Goal: Information Seeking & Learning: Get advice/opinions

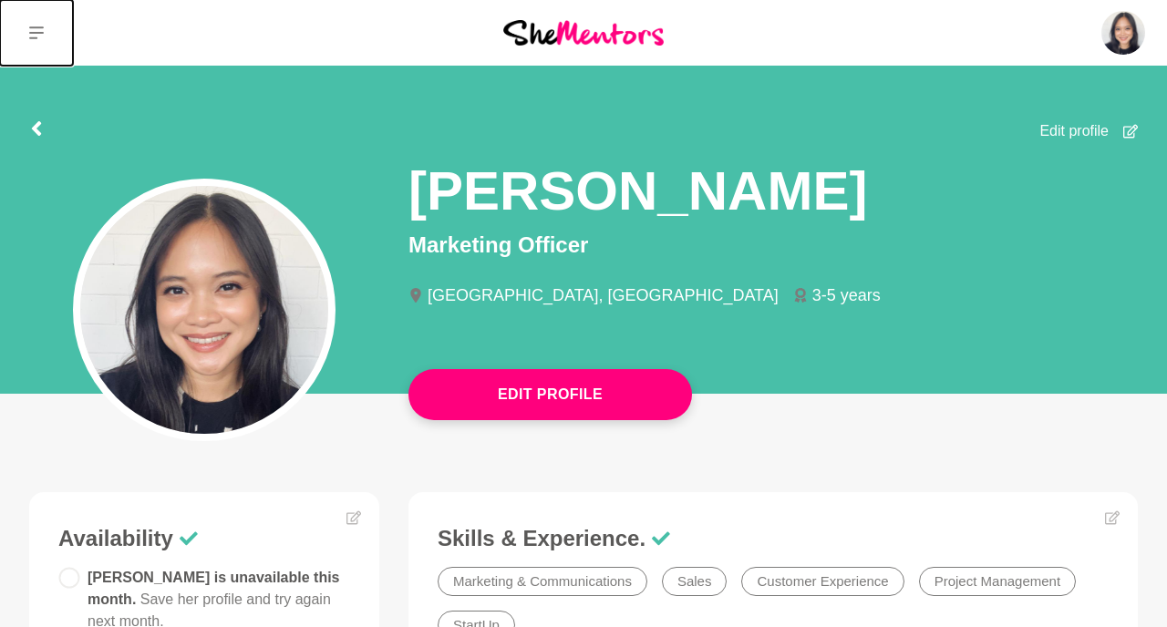
click at [46, 31] on button at bounding box center [36, 33] width 73 height 66
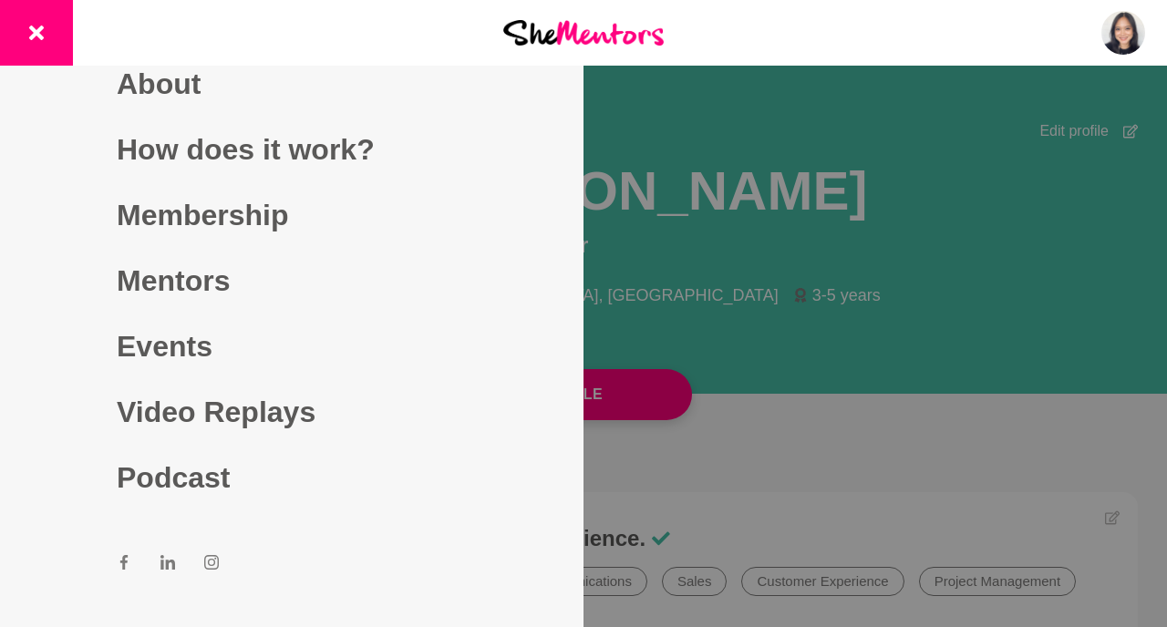
click at [745, 291] on div at bounding box center [583, 313] width 1167 height 627
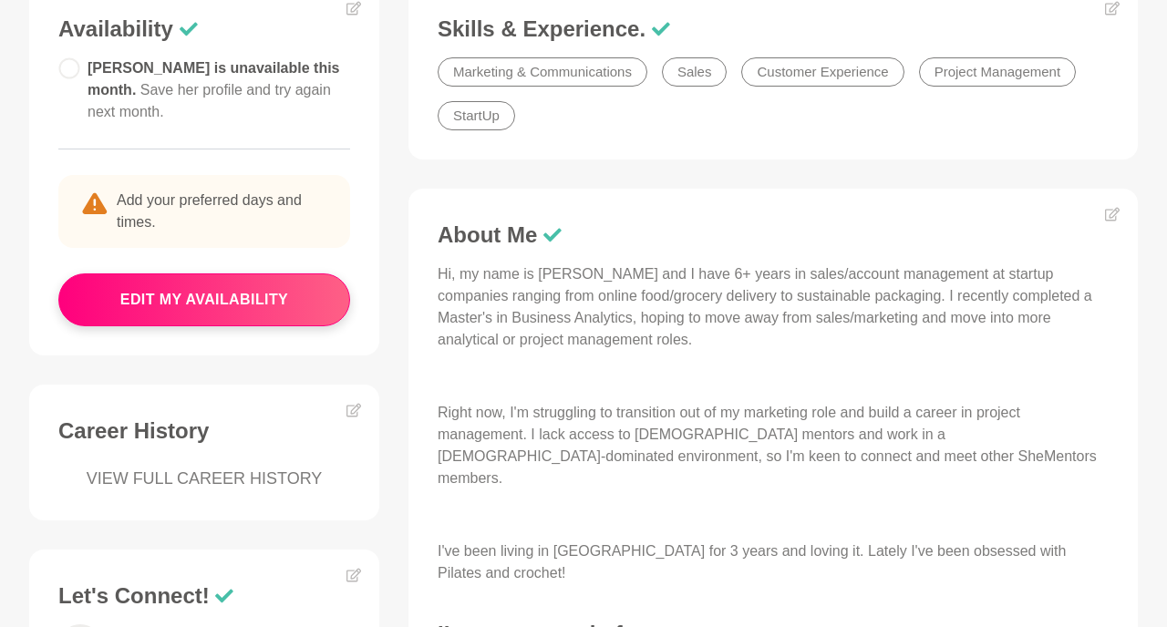
scroll to position [511, 0]
click at [701, 341] on p "Hi, my name is Dennise and I have 6+ years in sales/account management at start…" at bounding box center [773, 307] width 671 height 88
click at [579, 310] on p "Hi, my name is Dennise and I have 6+ years in sales/account management at start…" at bounding box center [773, 307] width 671 height 88
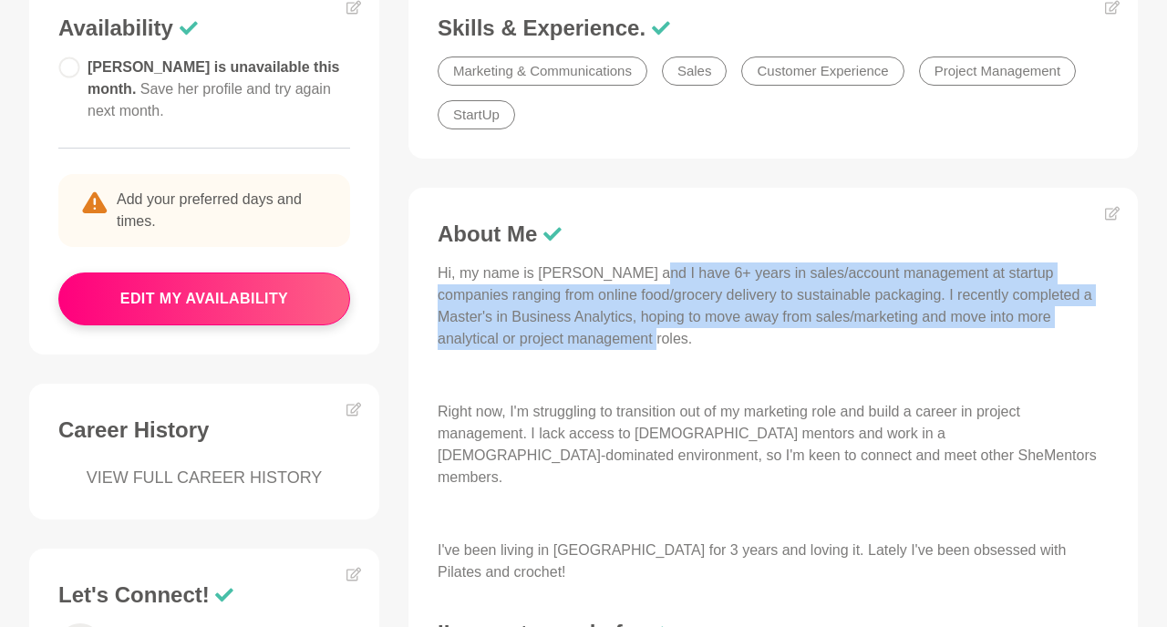
drag, startPoint x: 687, startPoint y: 345, endPoint x: 639, endPoint y: 275, distance: 84.7
click at [639, 275] on p "Hi, my name is [PERSON_NAME] and I have 6+ years in sales/account management at…" at bounding box center [773, 307] width 671 height 88
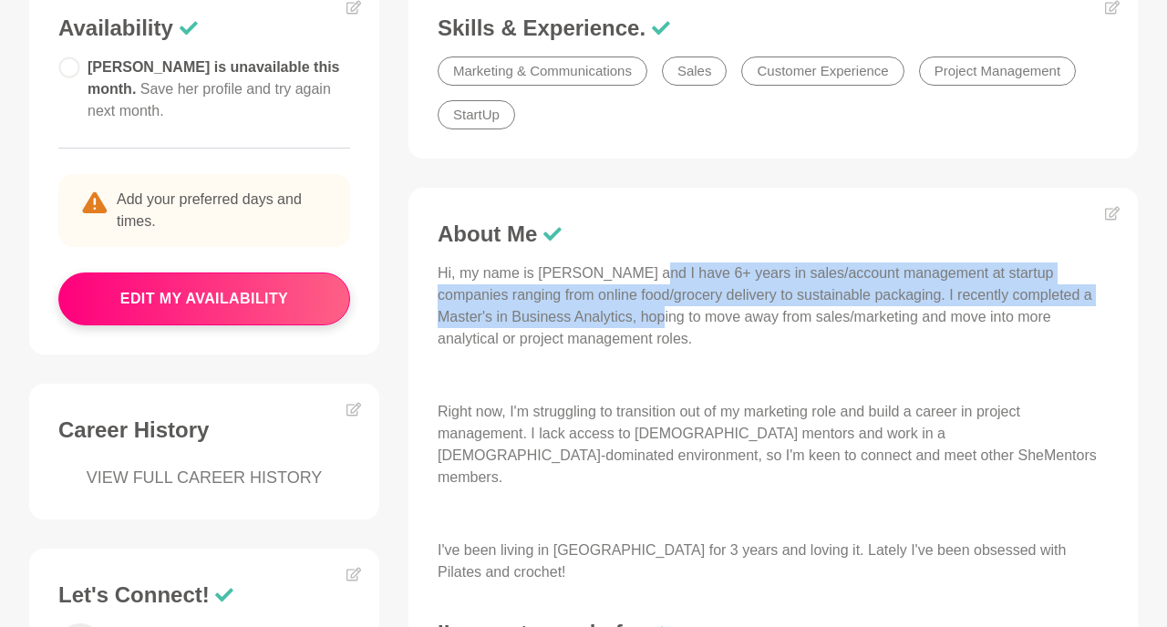
drag, startPoint x: 639, startPoint y: 275, endPoint x: 627, endPoint y: 318, distance: 45.6
click at [627, 318] on p "Hi, my name is [PERSON_NAME] and I have 6+ years in sales/account management at…" at bounding box center [773, 307] width 671 height 88
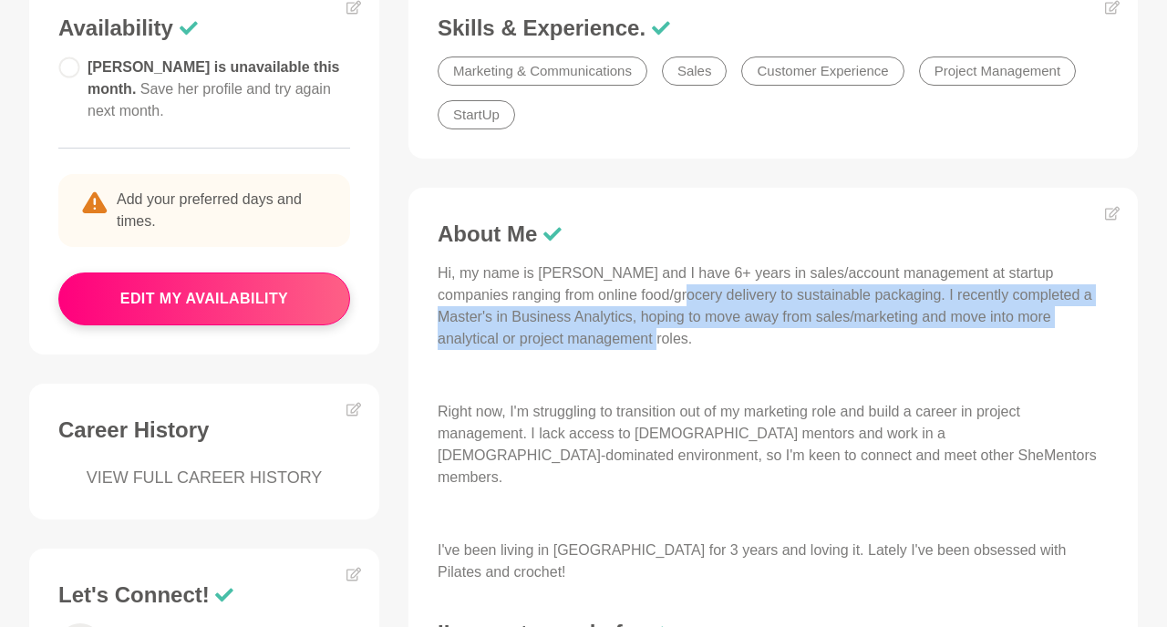
drag, startPoint x: 669, startPoint y: 347, endPoint x: 660, endPoint y: 295, distance: 53.7
click at [660, 295] on p "Hi, my name is [PERSON_NAME] and I have 6+ years in sales/account management at…" at bounding box center [773, 307] width 671 height 88
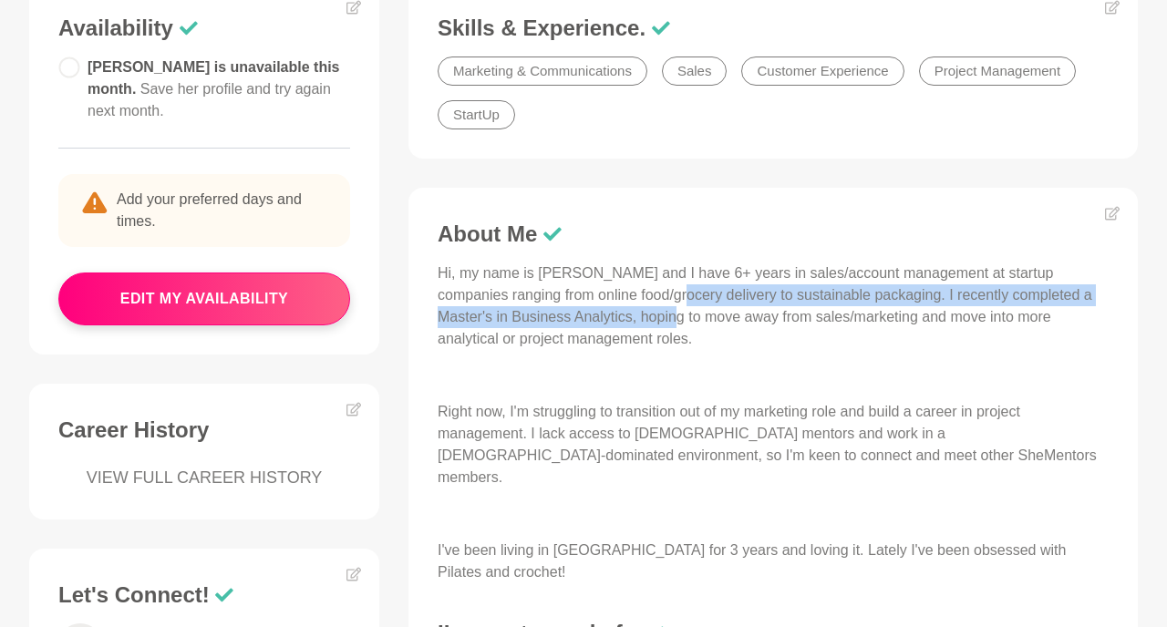
drag, startPoint x: 660, startPoint y: 295, endPoint x: 647, endPoint y: 326, distance: 33.9
click at [647, 326] on p "Hi, my name is [PERSON_NAME] and I have 6+ years in sales/account management at…" at bounding box center [773, 307] width 671 height 88
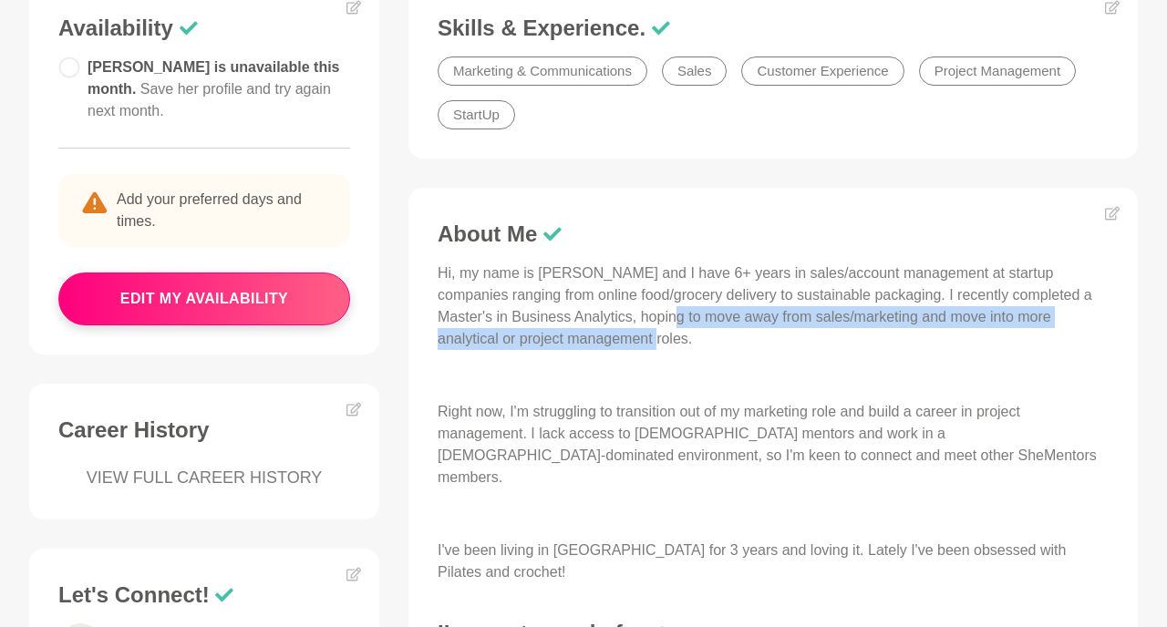
drag, startPoint x: 644, startPoint y: 341, endPoint x: 644, endPoint y: 315, distance: 26.4
click at [644, 315] on p "Hi, my name is [PERSON_NAME] and I have 6+ years in sales/account management at…" at bounding box center [773, 307] width 671 height 88
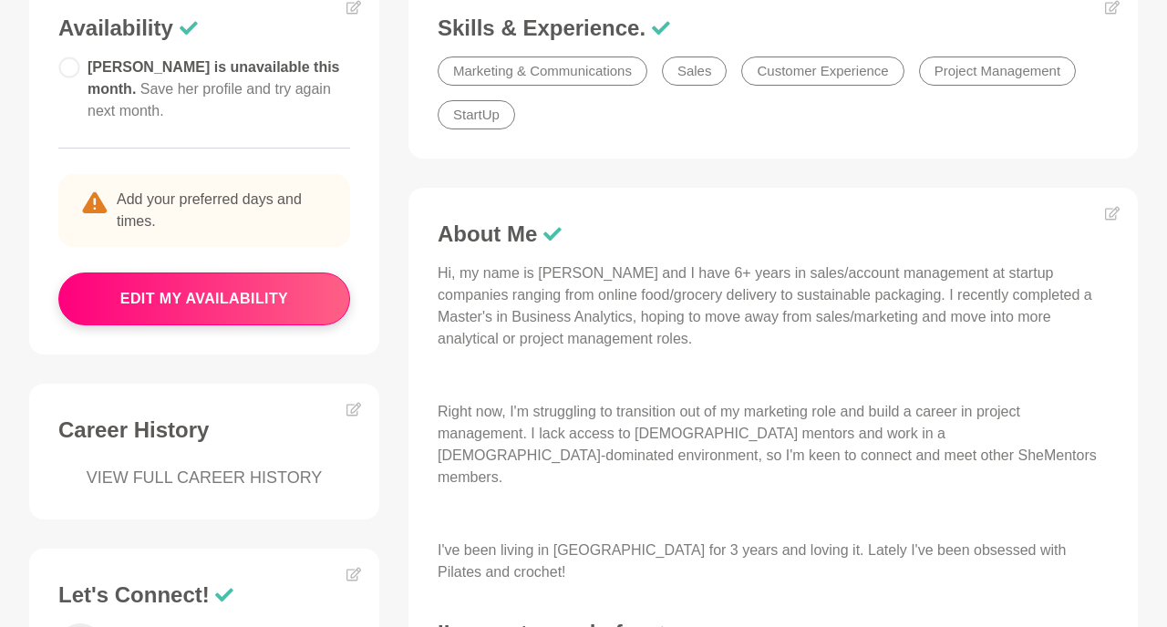
drag, startPoint x: 601, startPoint y: 317, endPoint x: 602, endPoint y: 327, distance: 10.1
click at [602, 327] on p "Hi, my name is [PERSON_NAME] and I have 6+ years in sales/account management at…" at bounding box center [773, 307] width 671 height 88
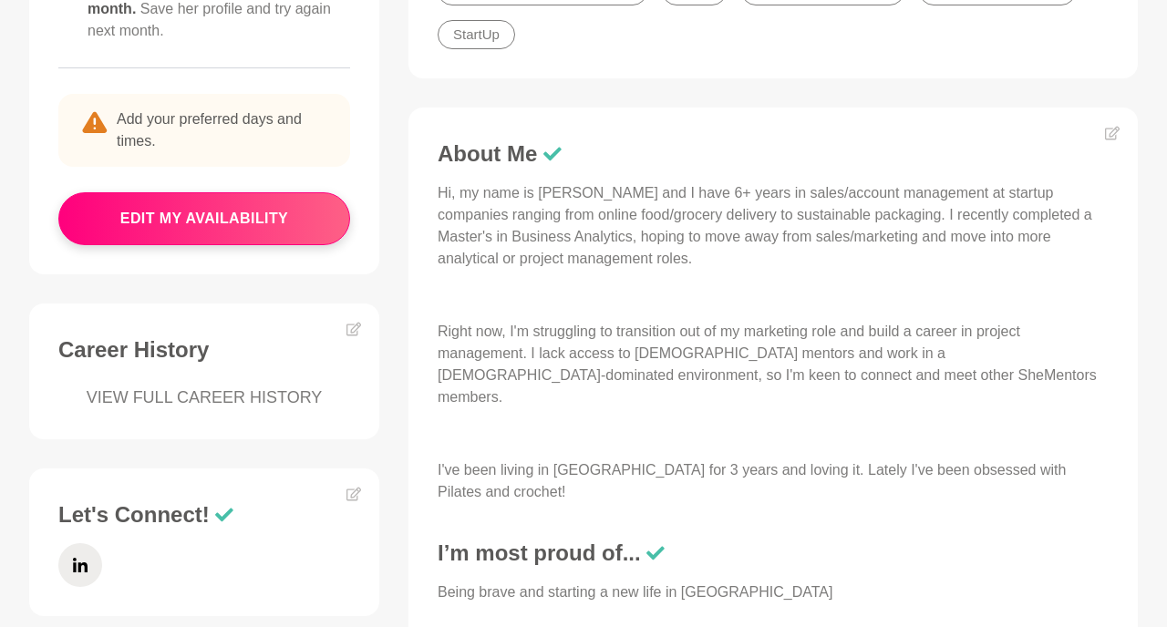
scroll to position [623, 0]
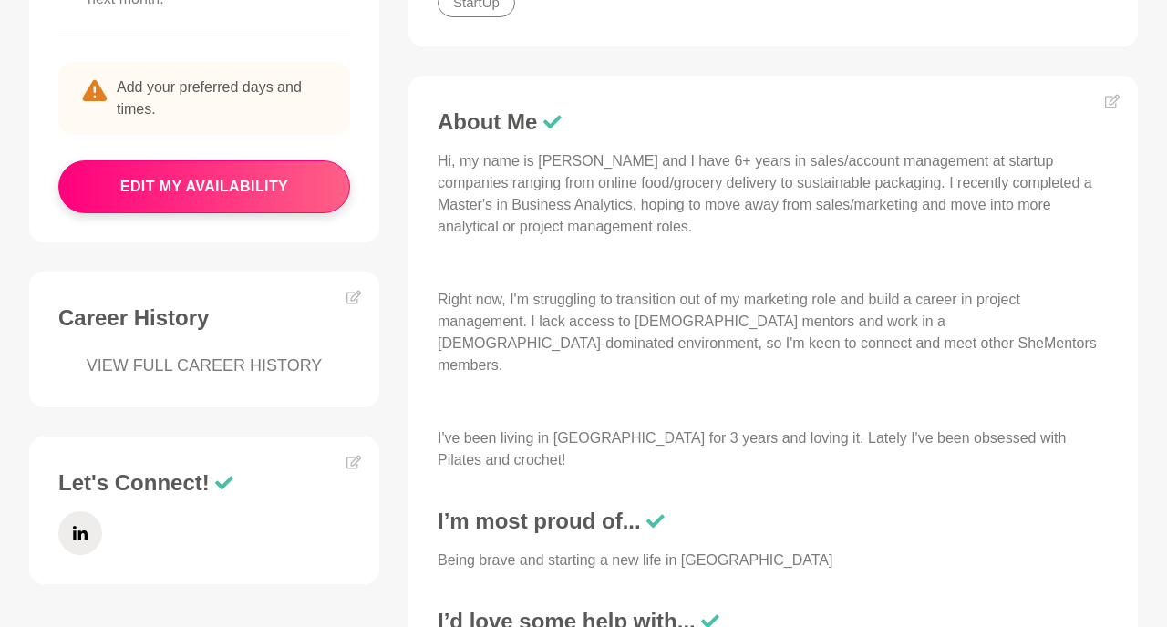
click at [698, 312] on p "Right now, I'm struggling to transition out of my marketing role and build a ca…" at bounding box center [773, 333] width 671 height 88
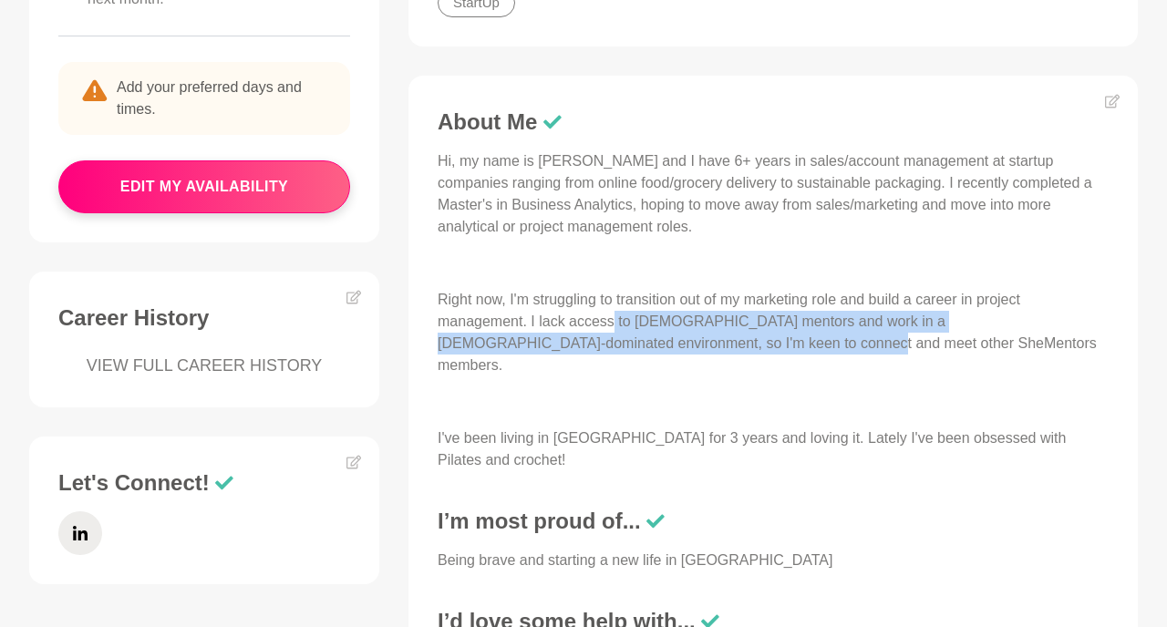
drag, startPoint x: 608, startPoint y: 325, endPoint x: 689, endPoint y: 344, distance: 83.4
click at [689, 344] on p "Right now, I'm struggling to transition out of my marketing role and build a ca…" at bounding box center [773, 333] width 671 height 88
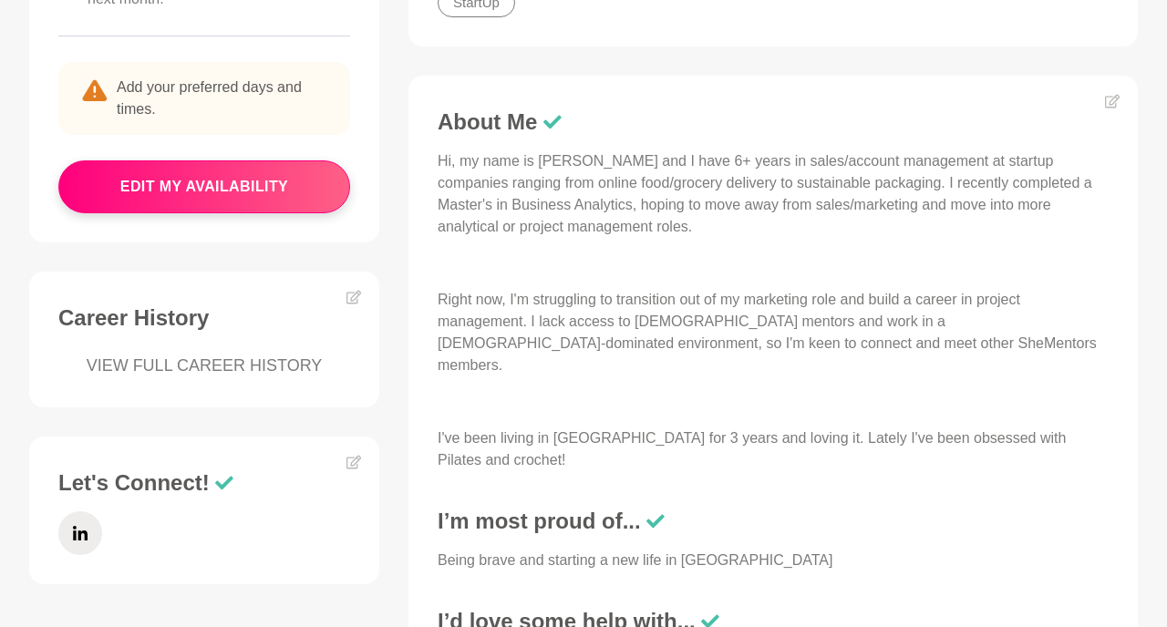
click at [843, 332] on p "Right now, I'm struggling to transition out of my marketing role and build a ca…" at bounding box center [773, 333] width 671 height 88
click at [841, 345] on p "Right now, I'm struggling to transition out of my marketing role and build a ca…" at bounding box center [773, 333] width 671 height 88
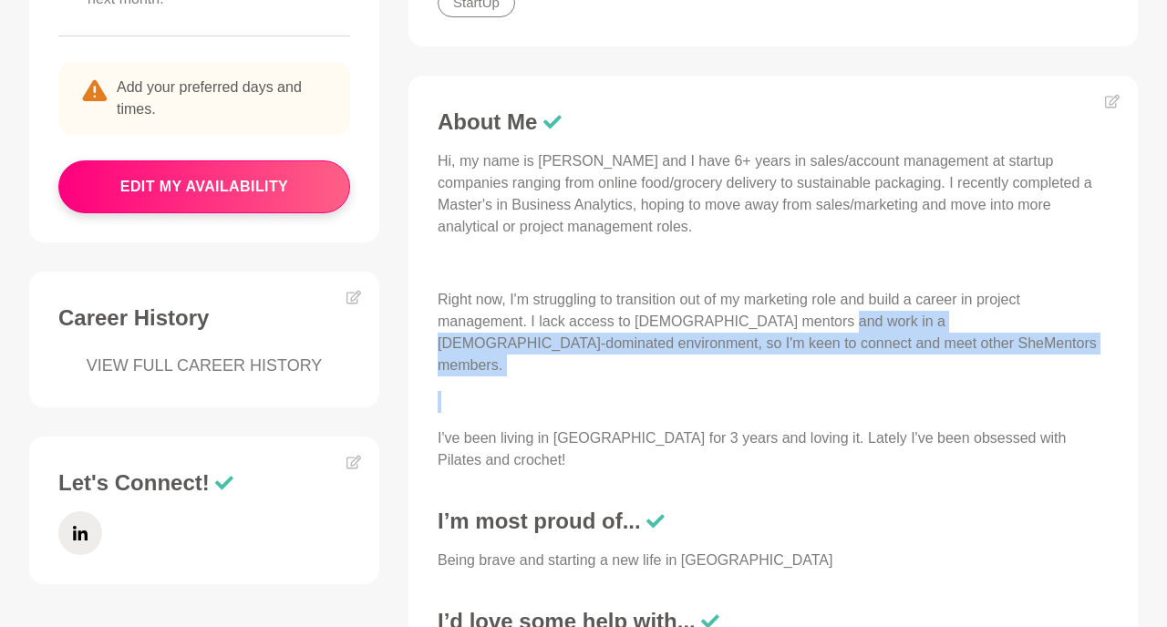
drag, startPoint x: 841, startPoint y: 345, endPoint x: 821, endPoint y: 321, distance: 31.1
click at [821, 321] on p "Right now, I'm struggling to transition out of my marketing role and build a ca…" at bounding box center [773, 333] width 671 height 88
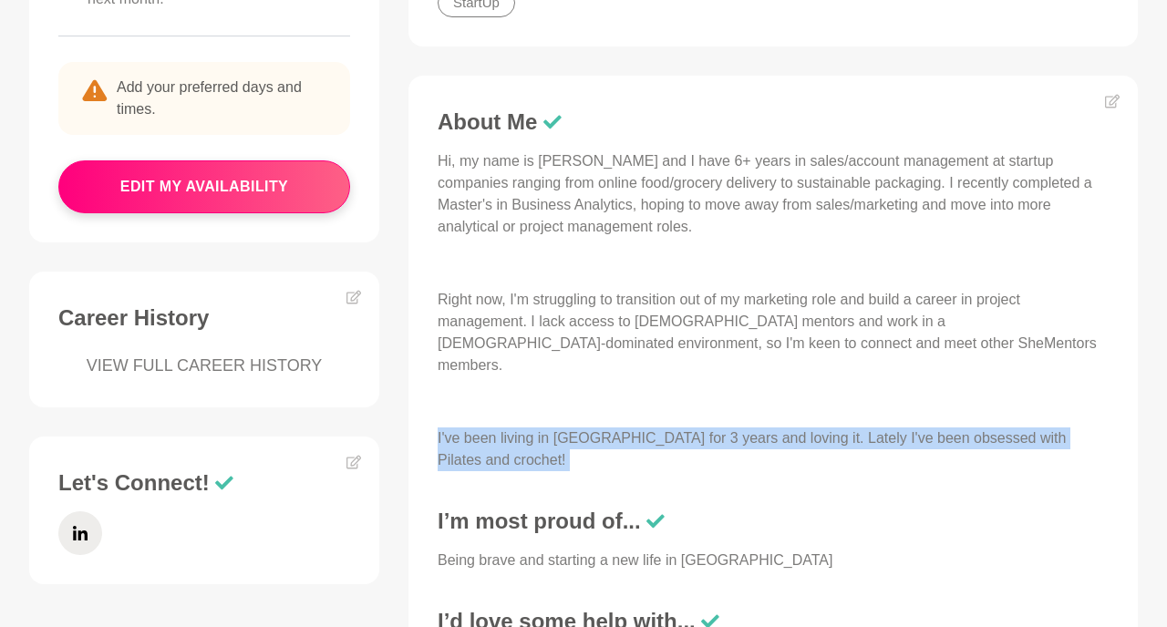
drag, startPoint x: 610, startPoint y: 399, endPoint x: 603, endPoint y: 430, distance: 31.0
click at [603, 430] on div "About Me Hi, my name is Dennise and I have 6+ years in sales/account management…" at bounding box center [773, 400] width 693 height 582
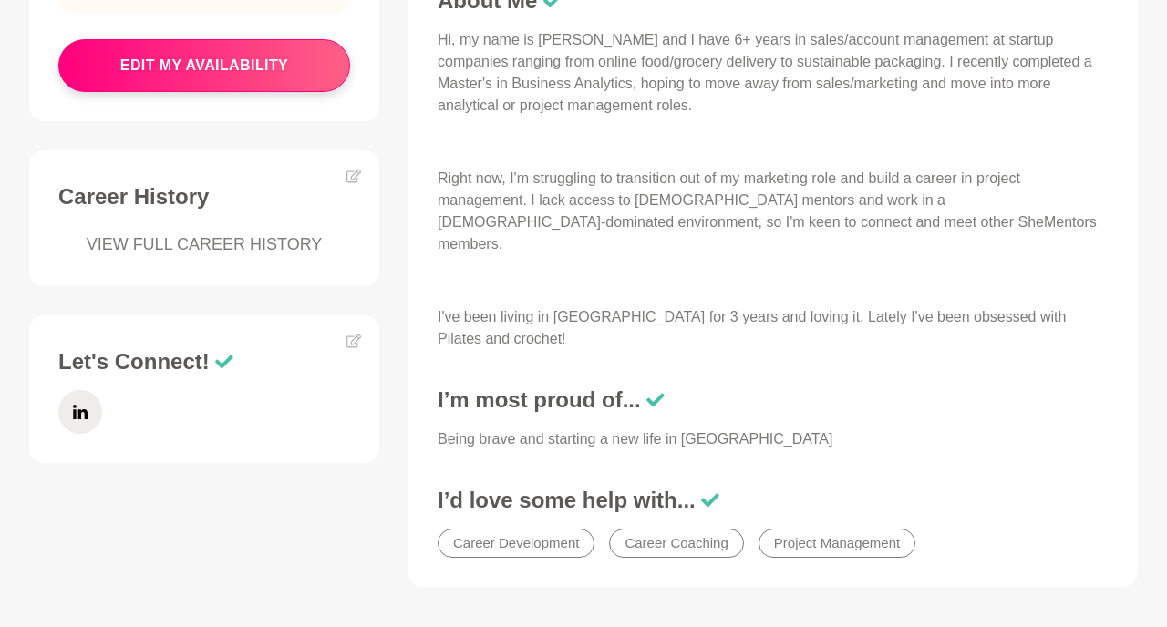
scroll to position [759, 0]
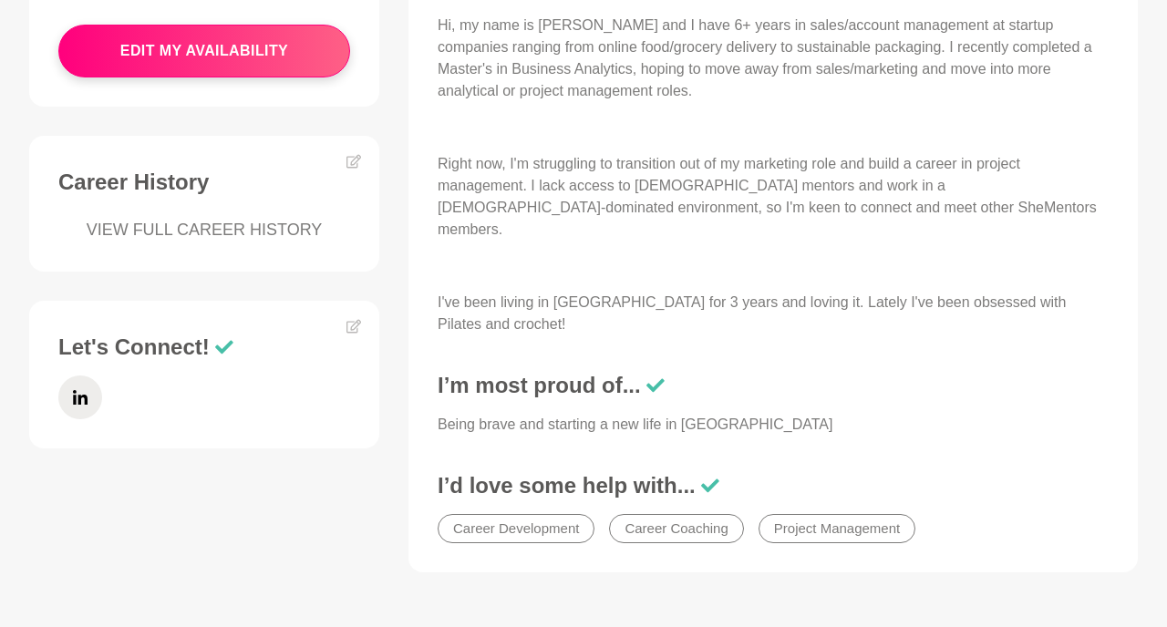
click at [628, 426] on div "About Me Hi, my name is Dennise and I have 6+ years in sales/account management…" at bounding box center [773, 264] width 693 height 582
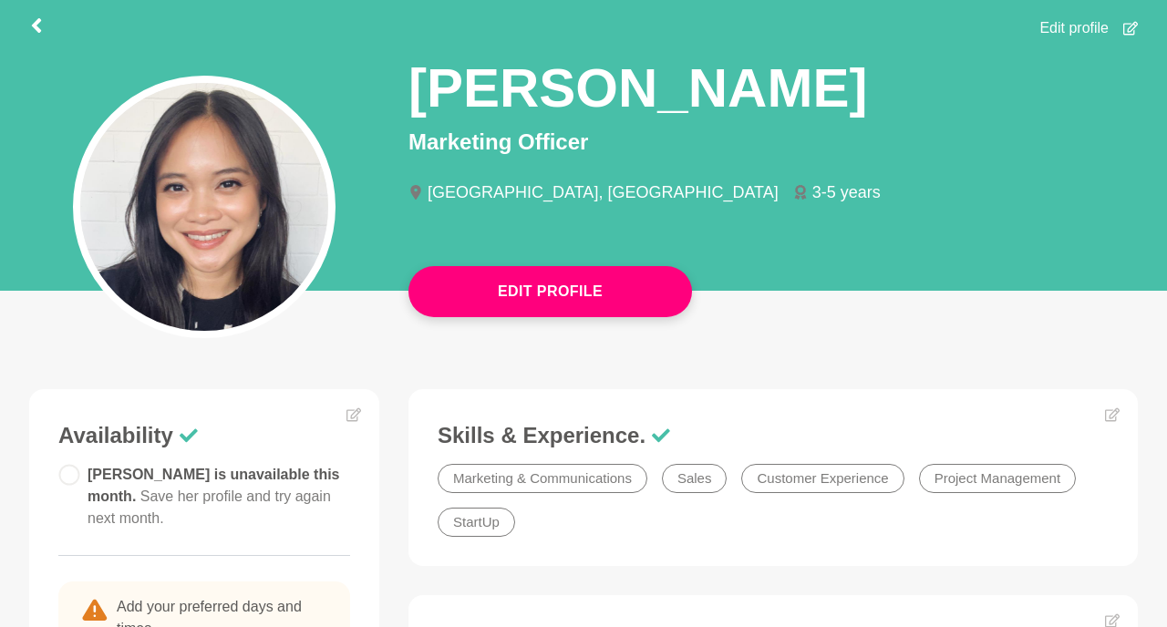
scroll to position [0, 0]
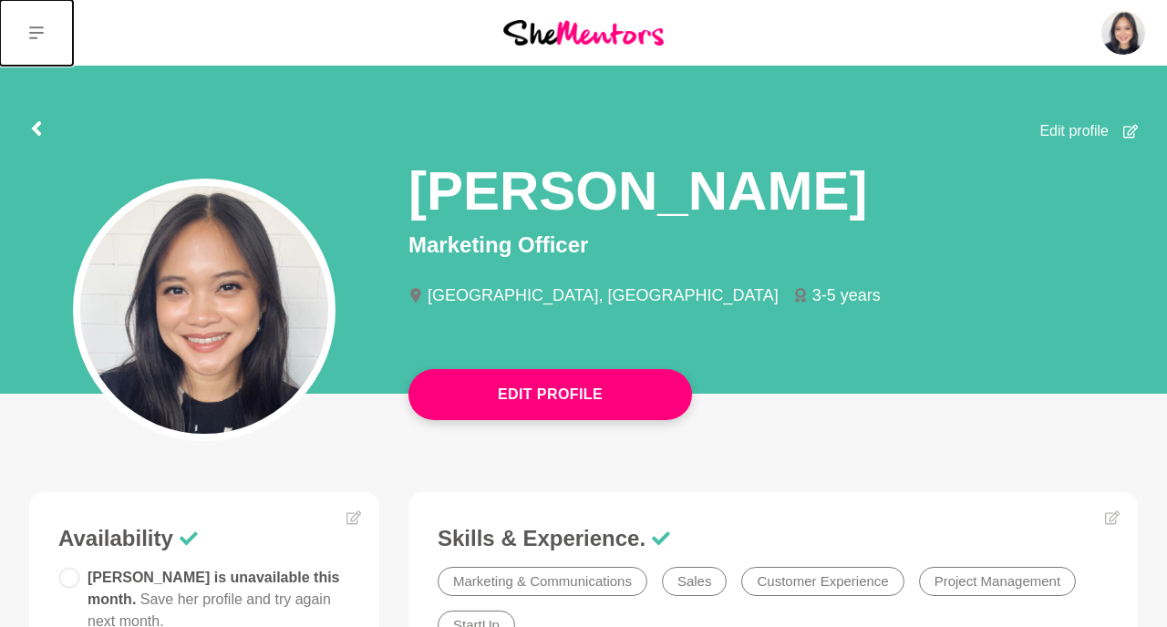
click at [33, 37] on icon at bounding box center [36, 32] width 15 height 13
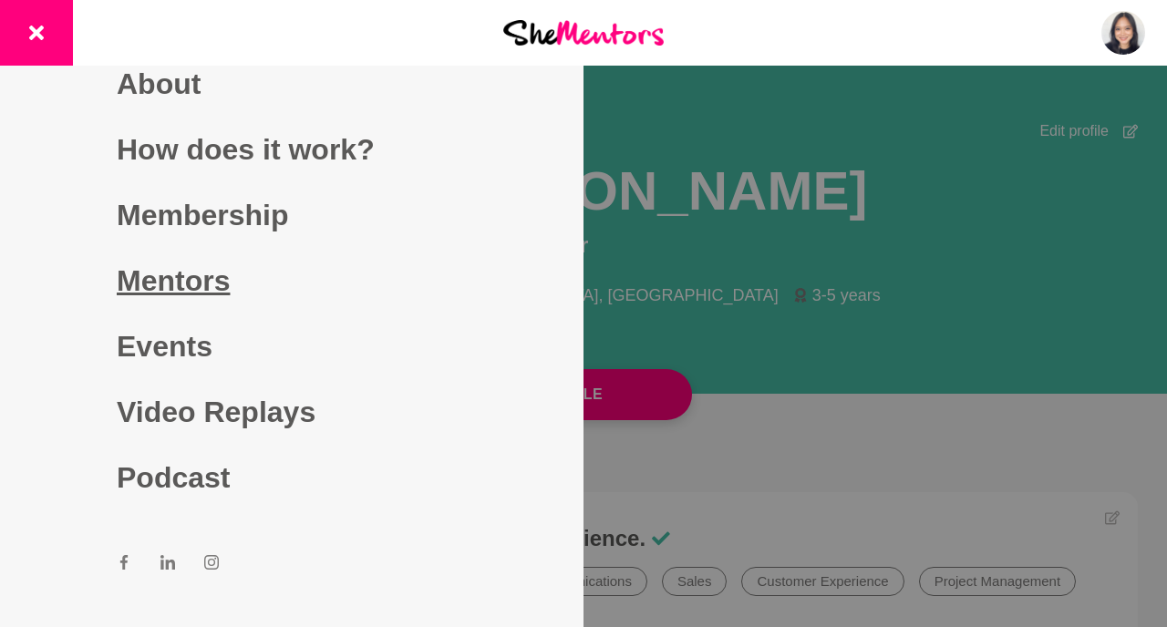
click at [198, 295] on link "Mentors" at bounding box center [292, 281] width 350 height 66
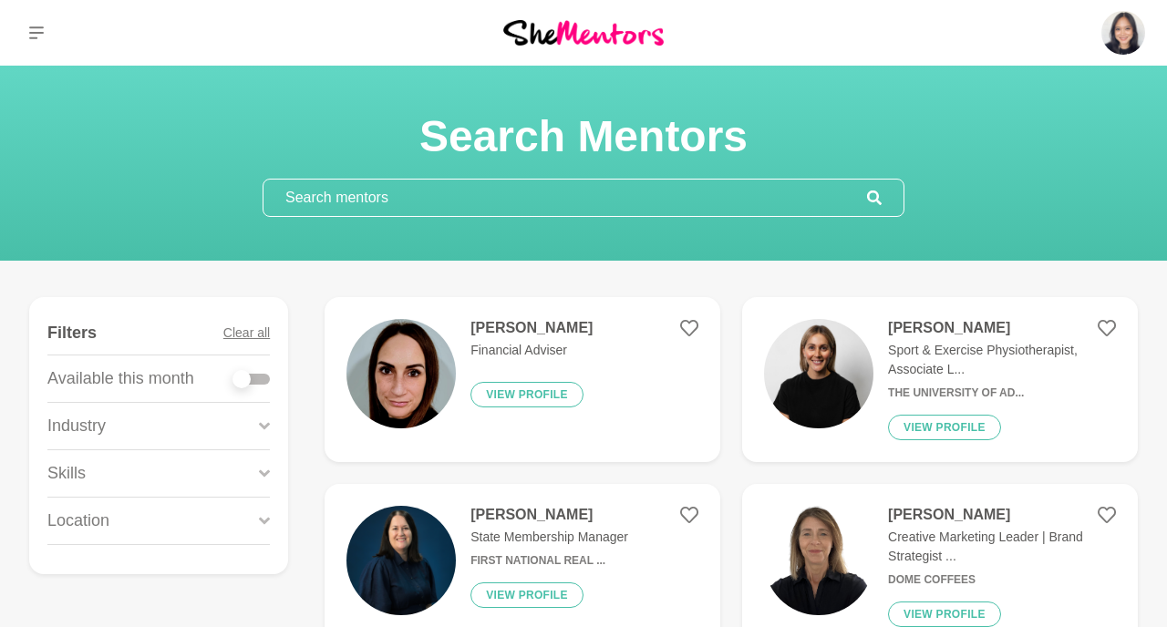
click at [463, 205] on input "text" at bounding box center [566, 198] width 604 height 36
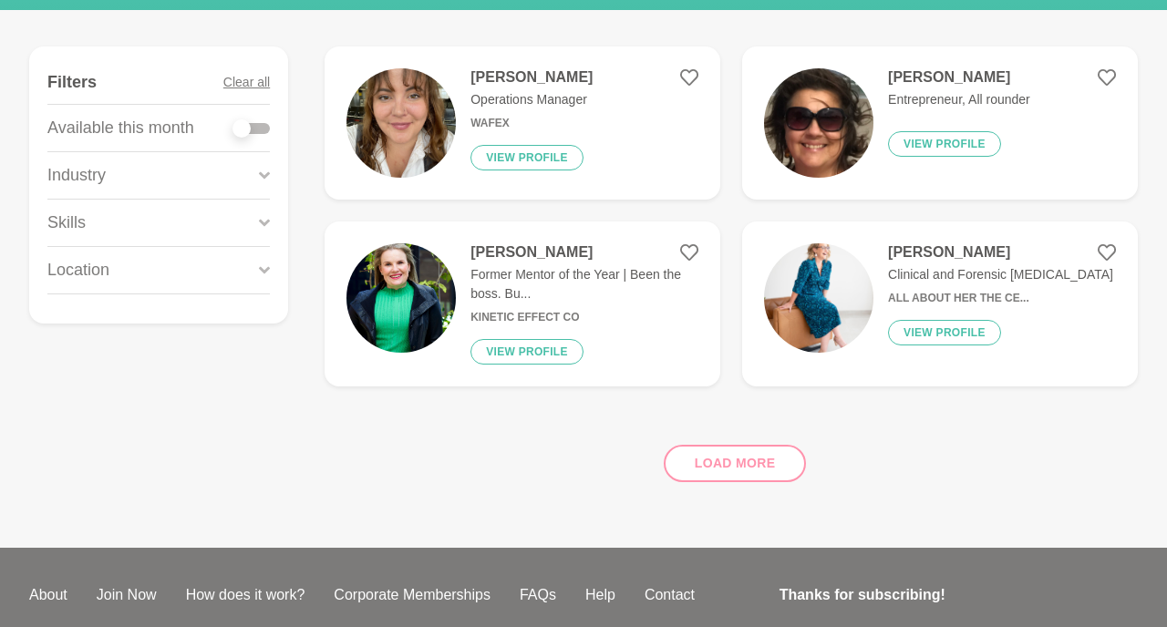
scroll to position [265, 0]
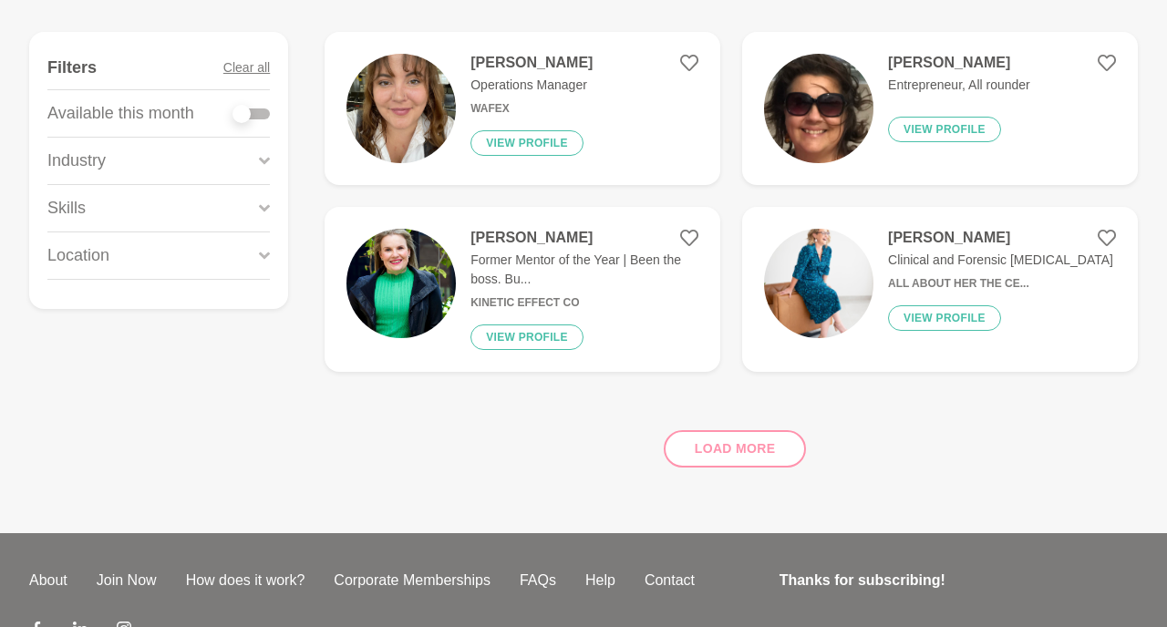
click at [691, 453] on div "Load more" at bounding box center [732, 442] width 814 height 110
click at [749, 430] on div "Load more" at bounding box center [732, 442] width 814 height 110
click at [749, 450] on div "Load more" at bounding box center [732, 442] width 814 height 110
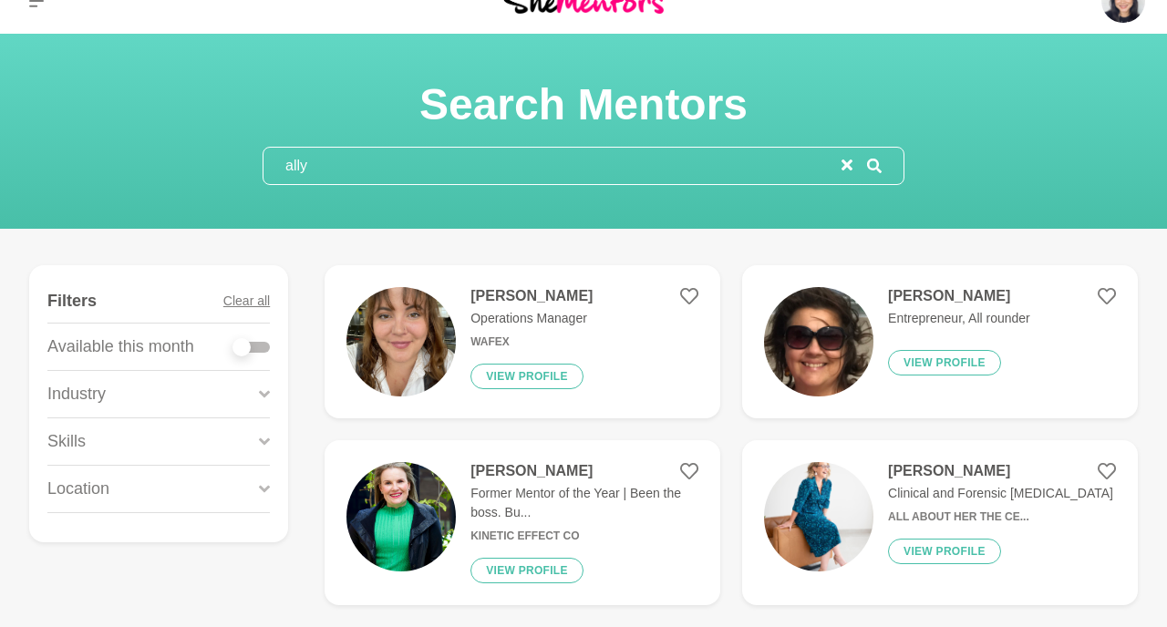
scroll to position [0, 0]
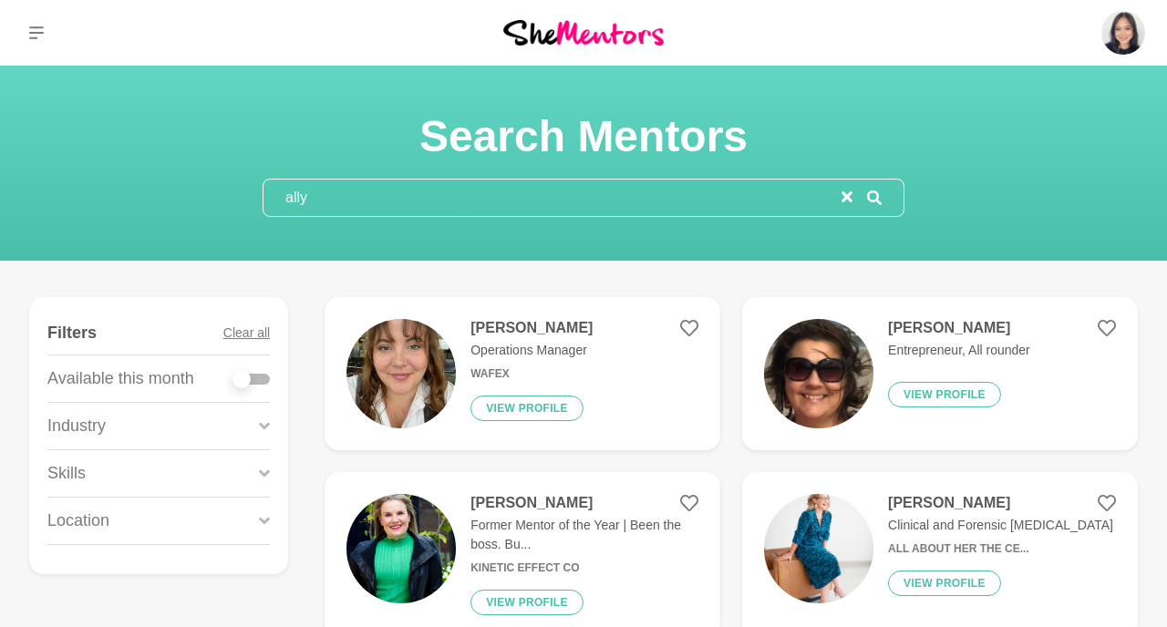
click at [589, 202] on input "ally" at bounding box center [553, 198] width 578 height 36
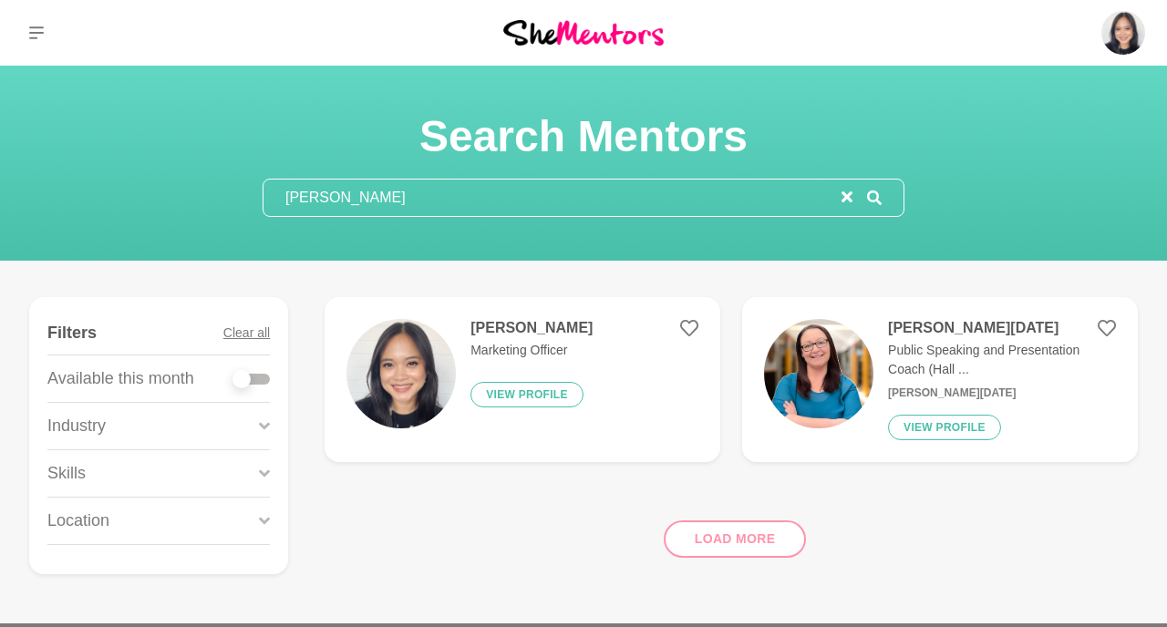
click at [588, 199] on input "dennise" at bounding box center [553, 198] width 578 height 36
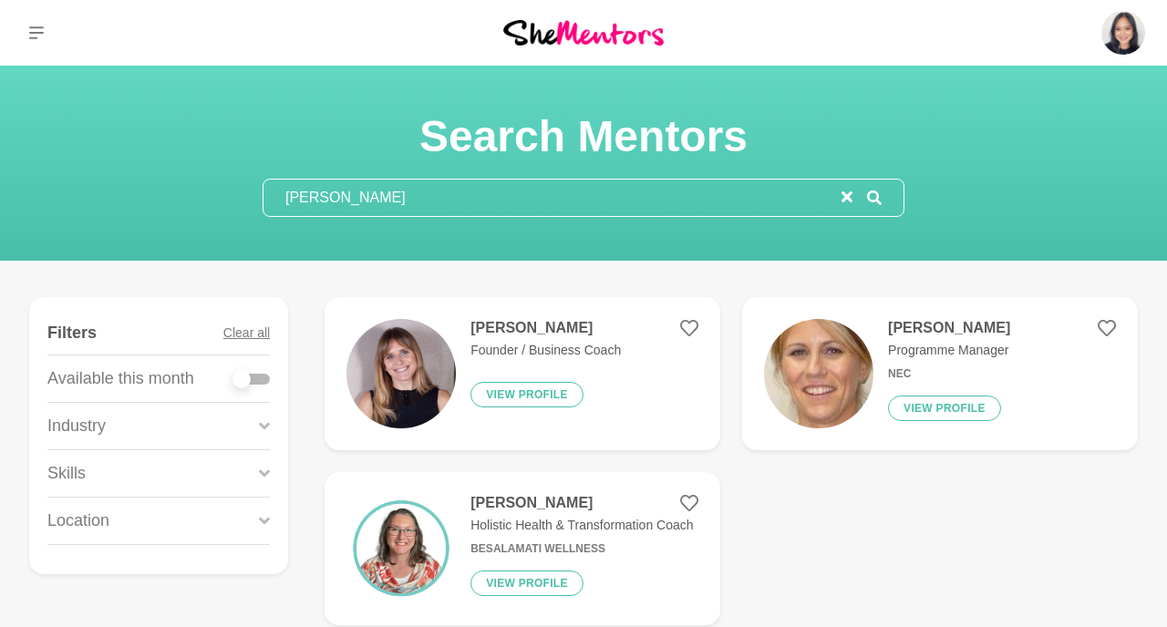
type input "joanne"
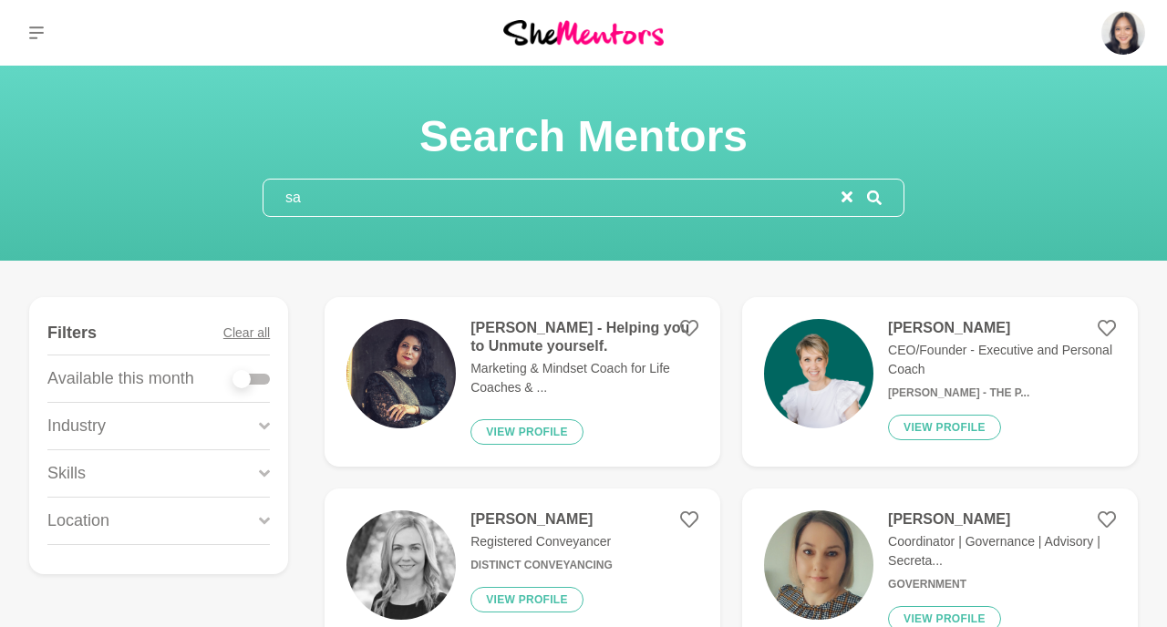
type input "s"
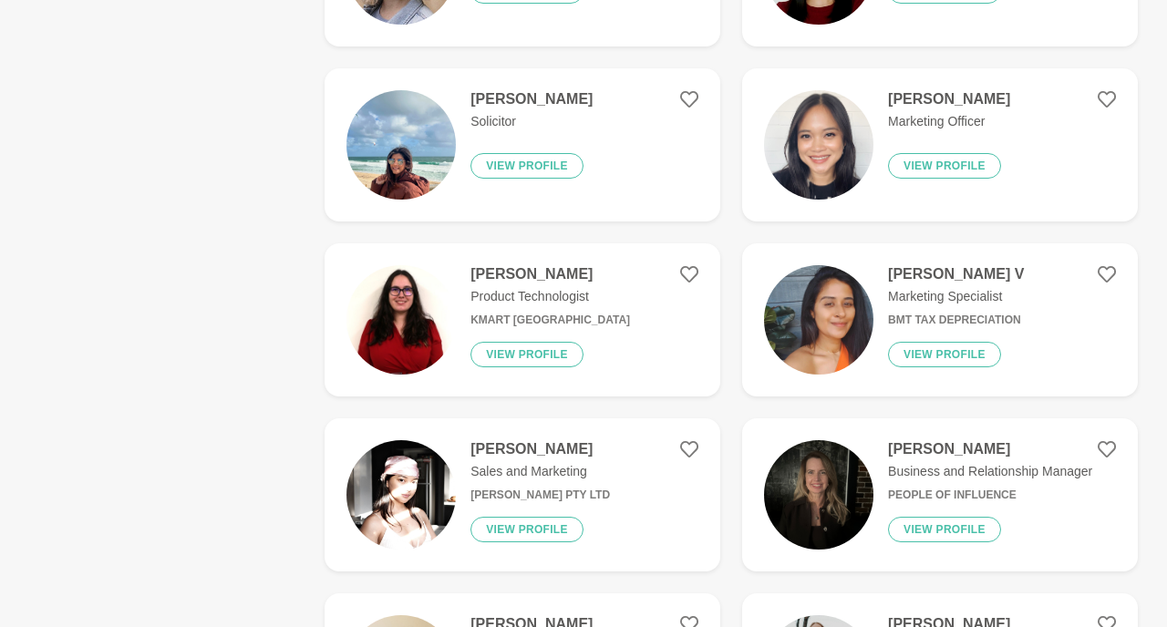
scroll to position [1498, 0]
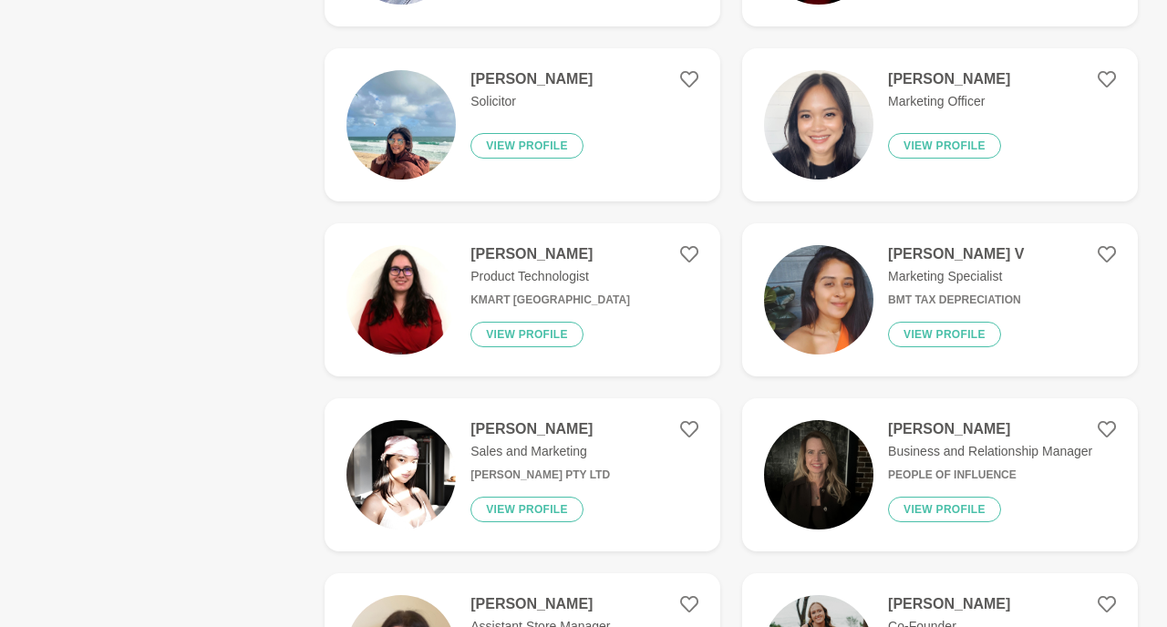
click at [435, 448] on img at bounding box center [401, 474] width 109 height 109
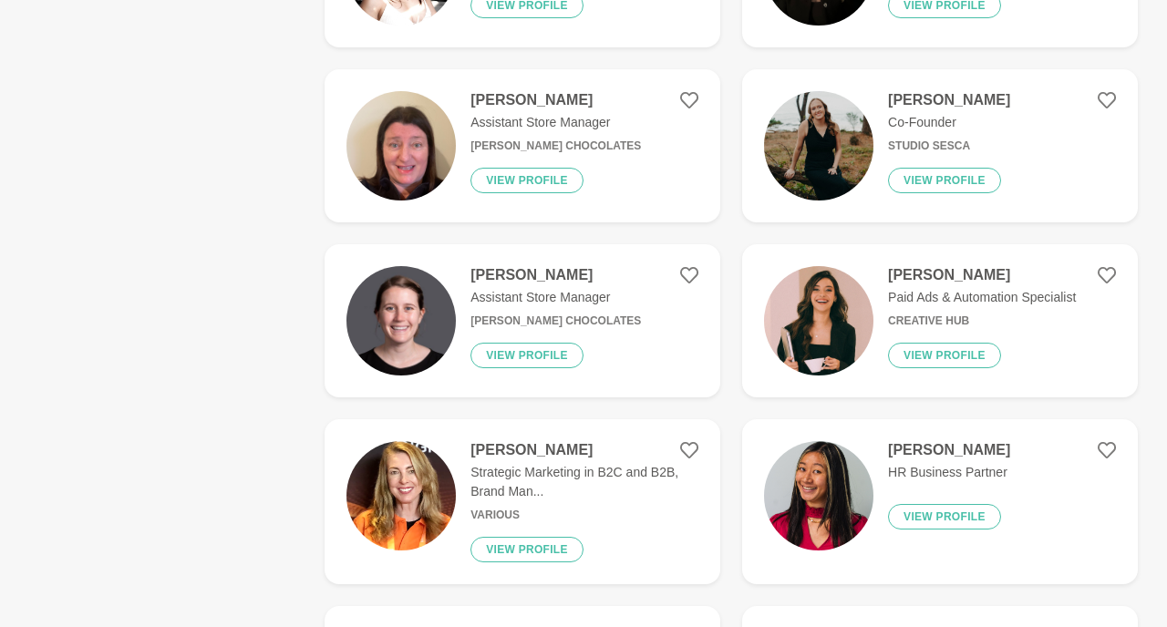
scroll to position [2021, 0]
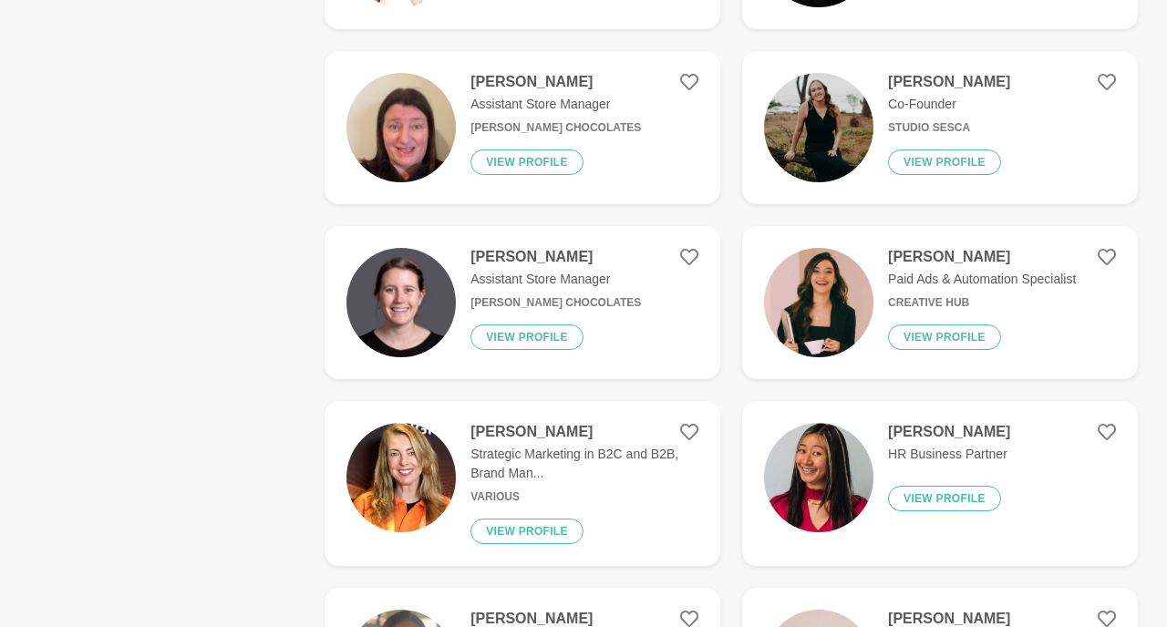
click at [295, 299] on div "Show Filters Filters Clear all Available this month Industry Accounting Adminis…" at bounding box center [583, 108] width 1109 height 3665
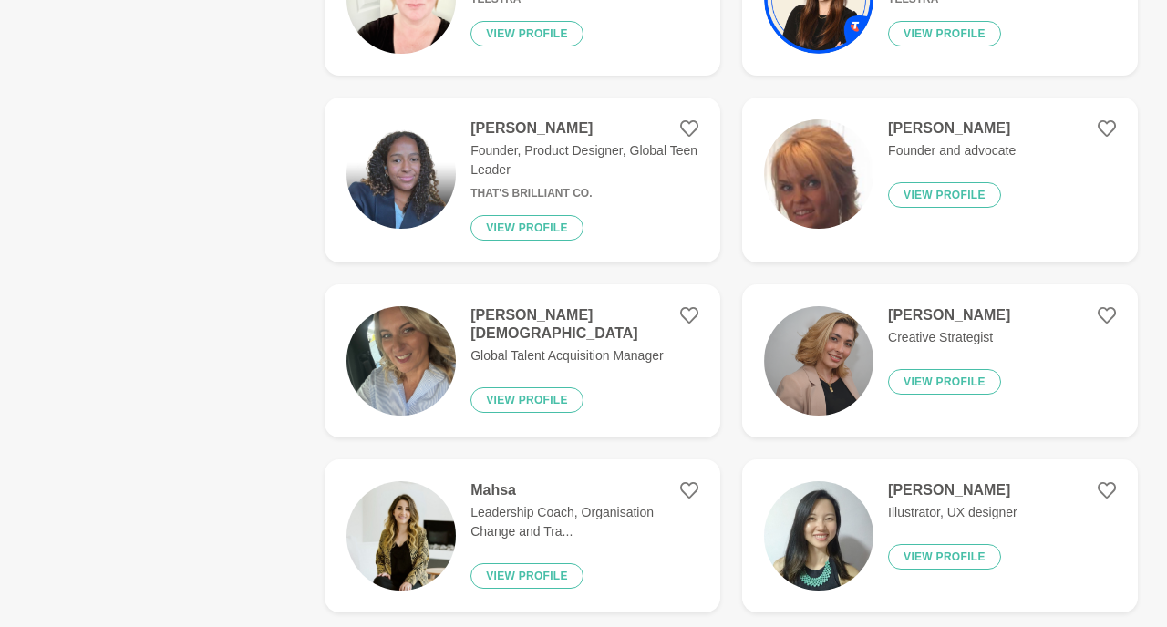
scroll to position [2873, 0]
click at [512, 167] on p "Founder, Product Designer, Global Teen Leader" at bounding box center [585, 161] width 228 height 38
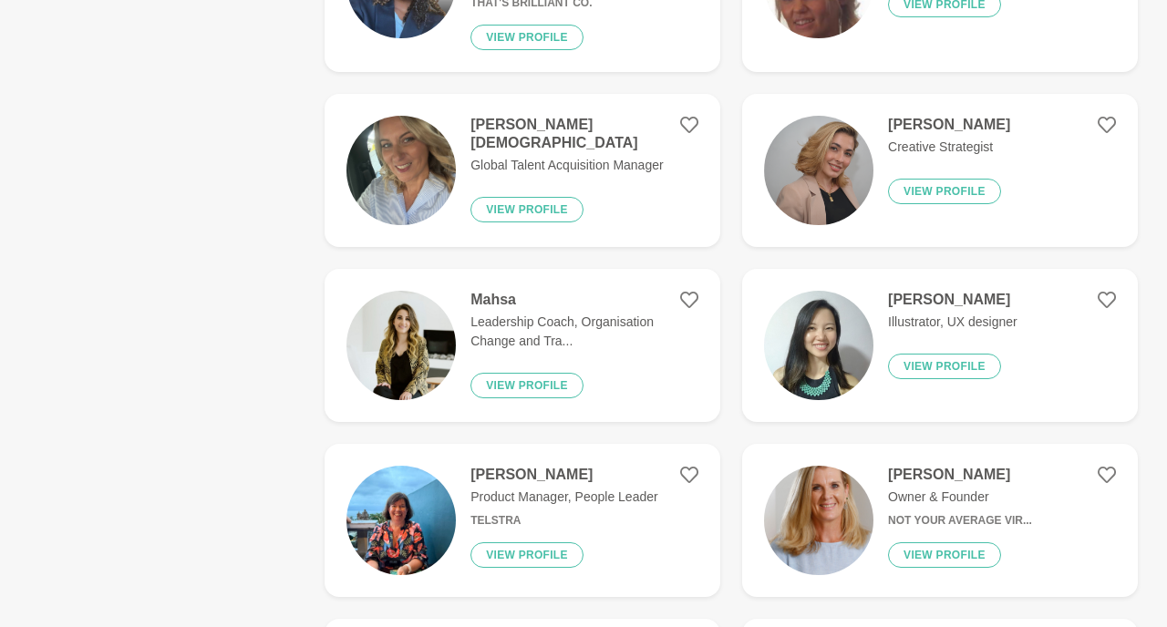
scroll to position [3063, 0]
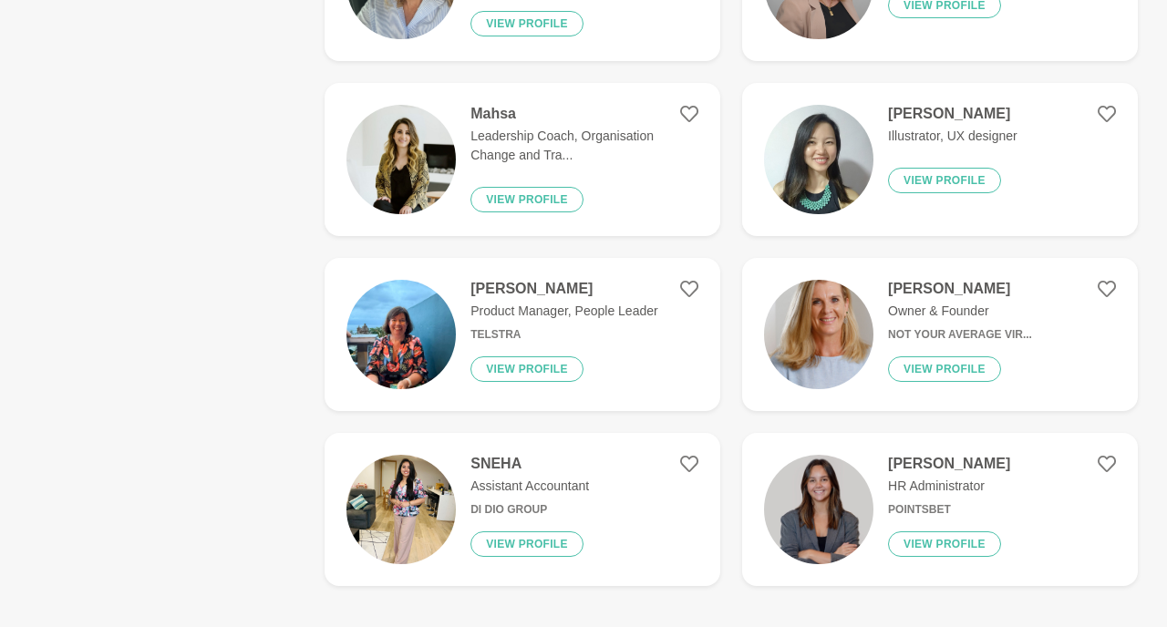
scroll to position [3255, 0]
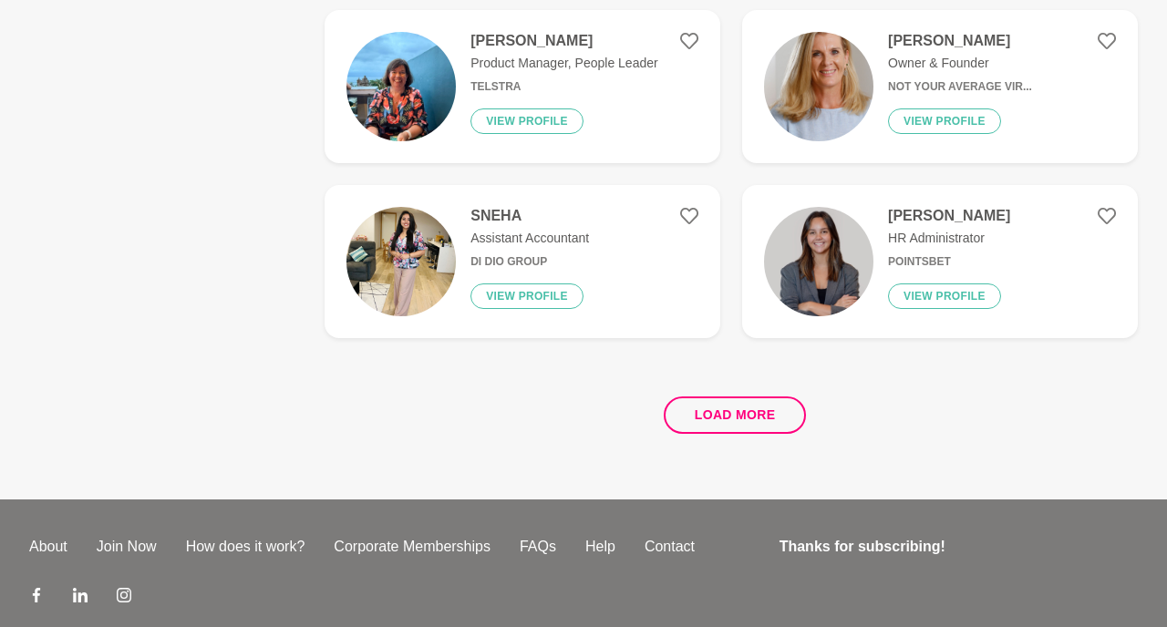
scroll to position [3497, 0]
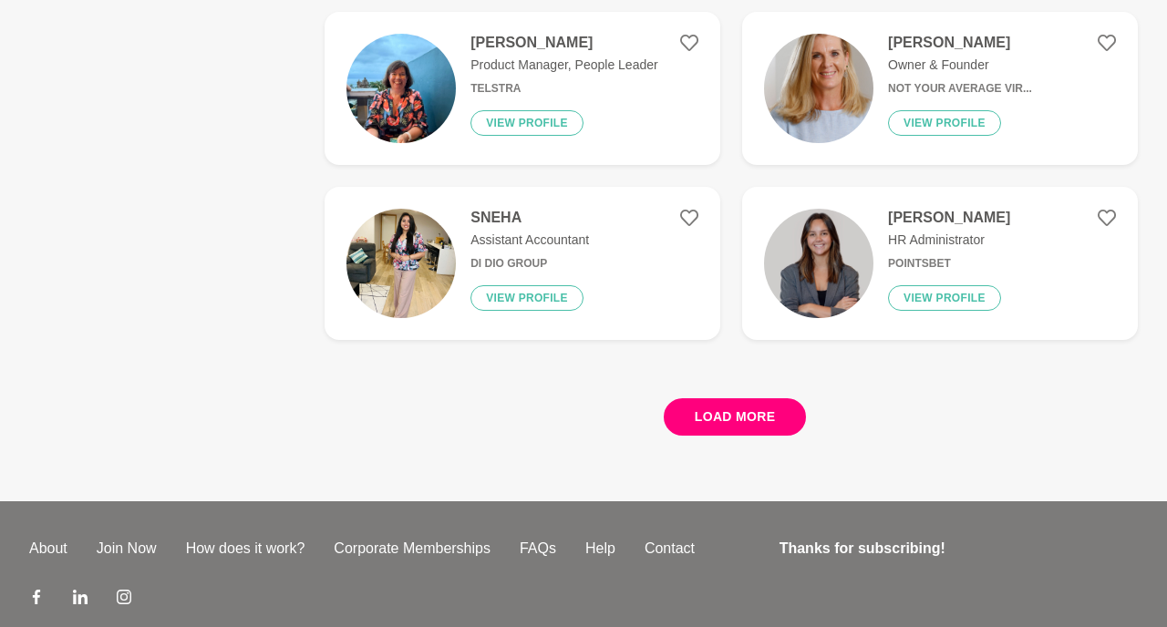
click at [708, 417] on button "Load more" at bounding box center [735, 417] width 143 height 37
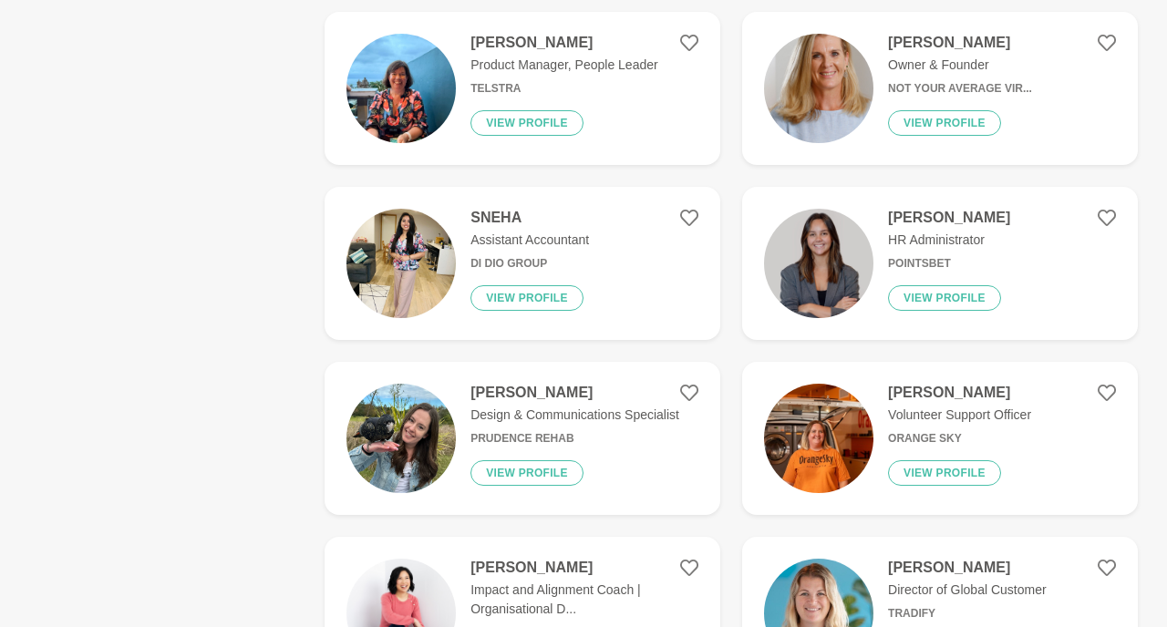
click at [235, 418] on div "Show Filters Filters Clear all Available this month Industry Accounting Adminis…" at bounding box center [583, 420] width 1109 height 7238
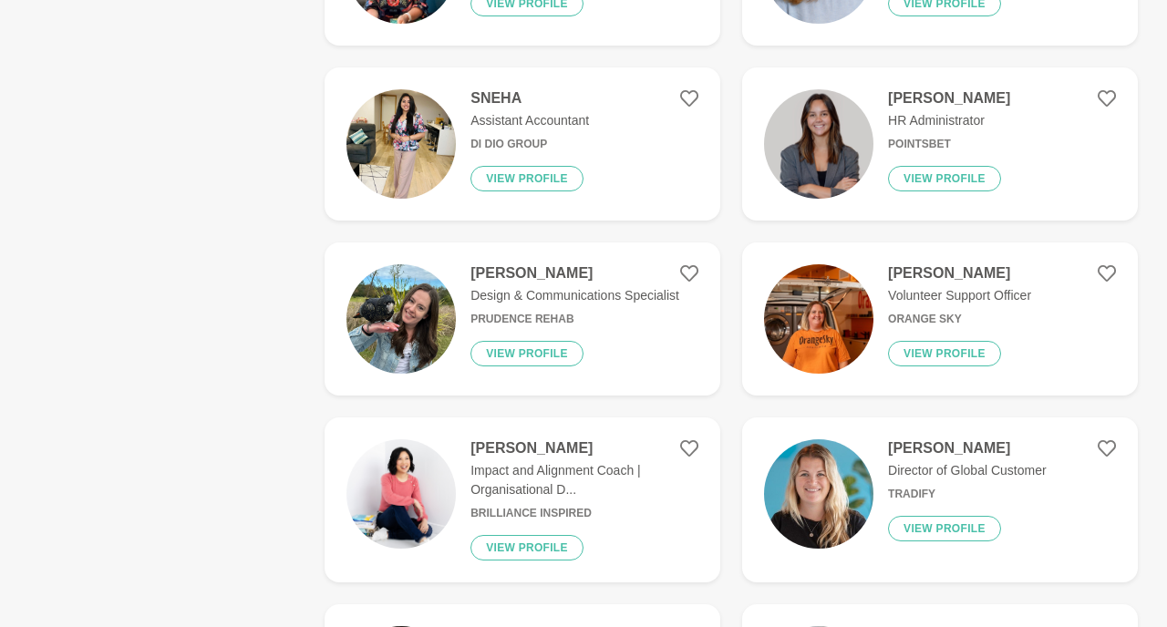
scroll to position [3683, 0]
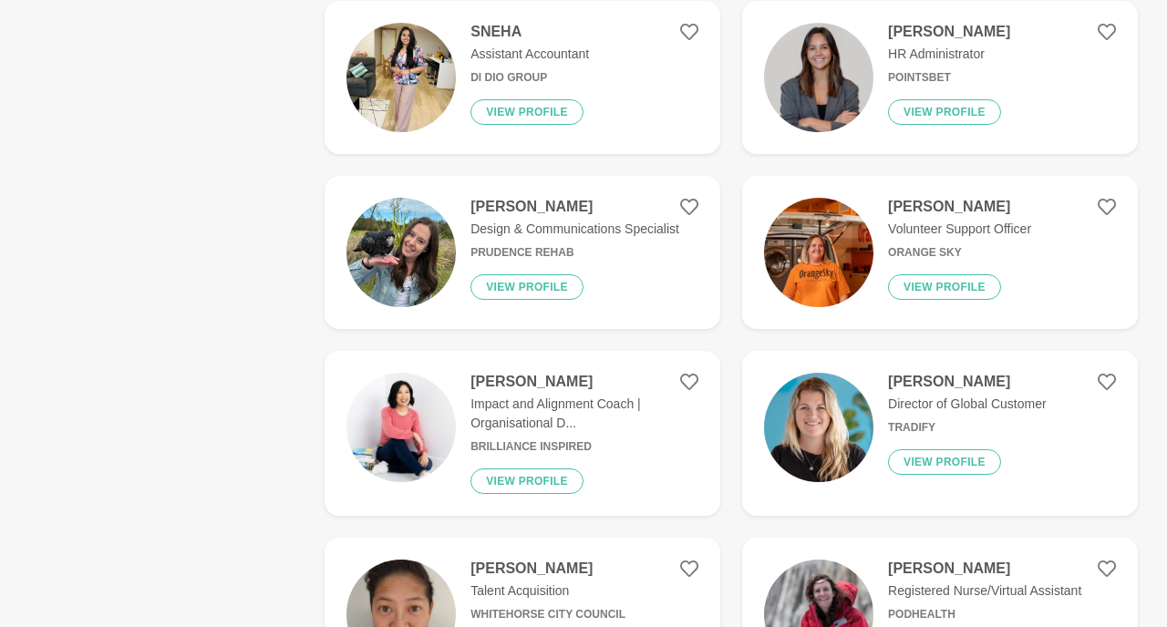
click at [266, 439] on div "Show Filters Filters Clear all Available this month Industry Accounting Adminis…" at bounding box center [583, 234] width 1109 height 7238
click at [268, 454] on div "Show Filters Filters Clear all Available this month Industry Accounting Adminis…" at bounding box center [583, 234] width 1109 height 7238
click at [402, 425] on img at bounding box center [401, 427] width 109 height 109
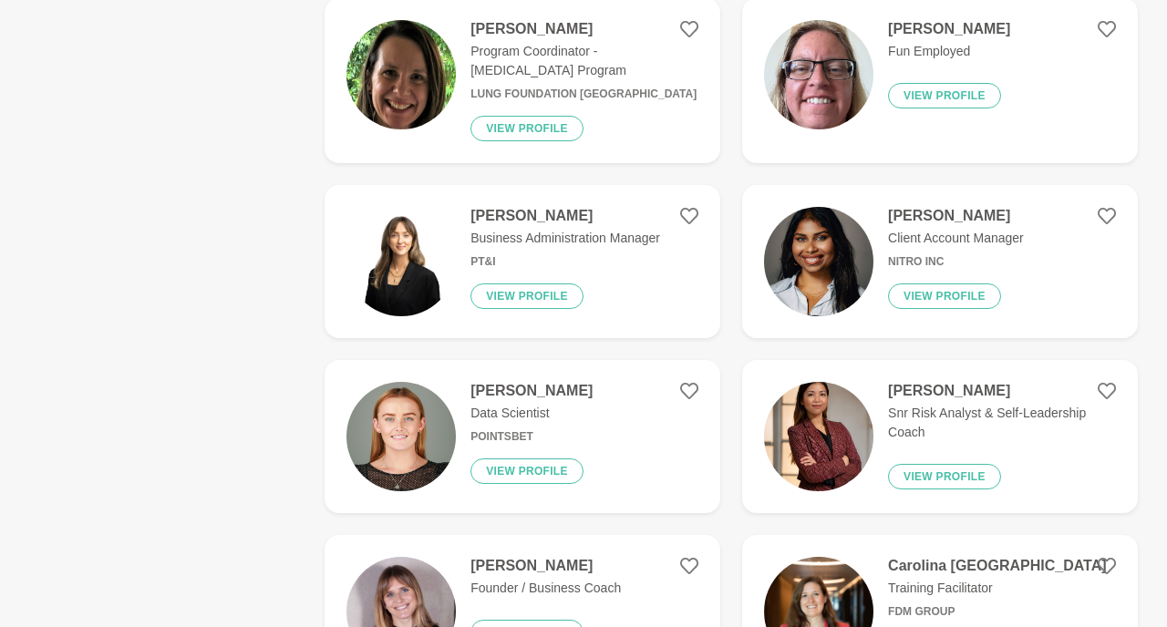
scroll to position [4750, 0]
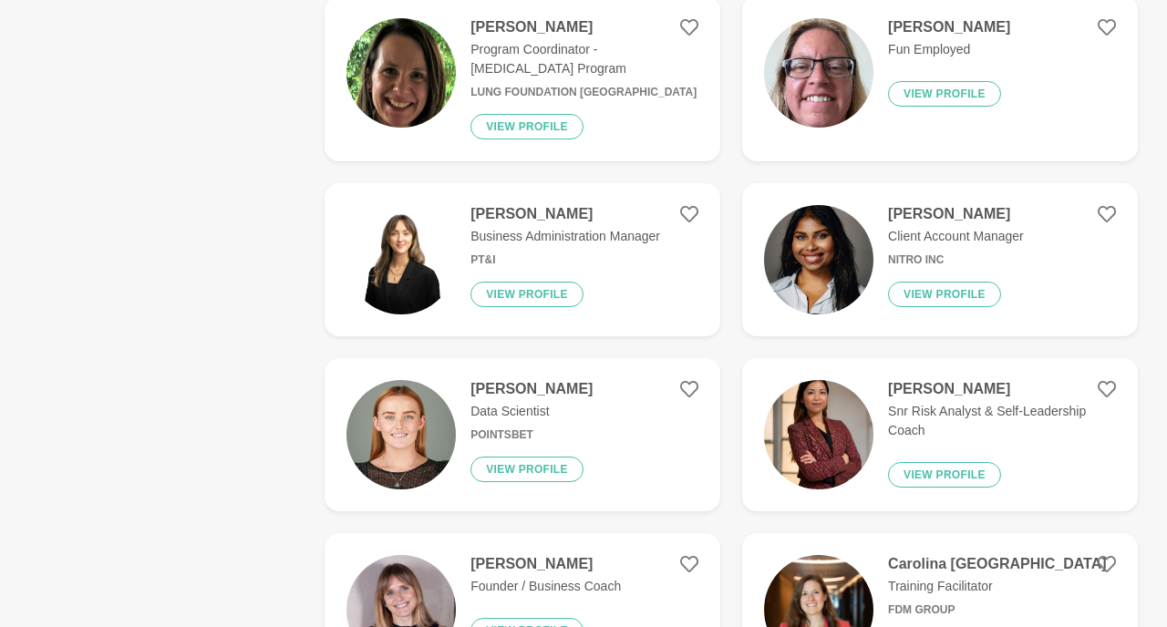
click at [392, 237] on img at bounding box center [401, 259] width 109 height 109
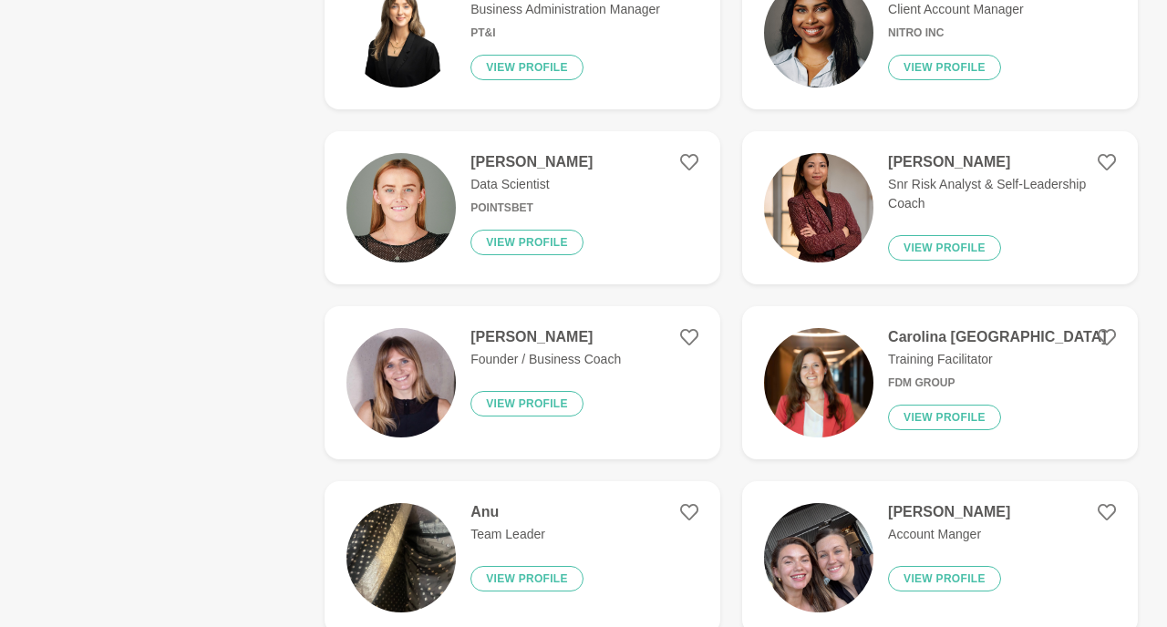
scroll to position [4991, 0]
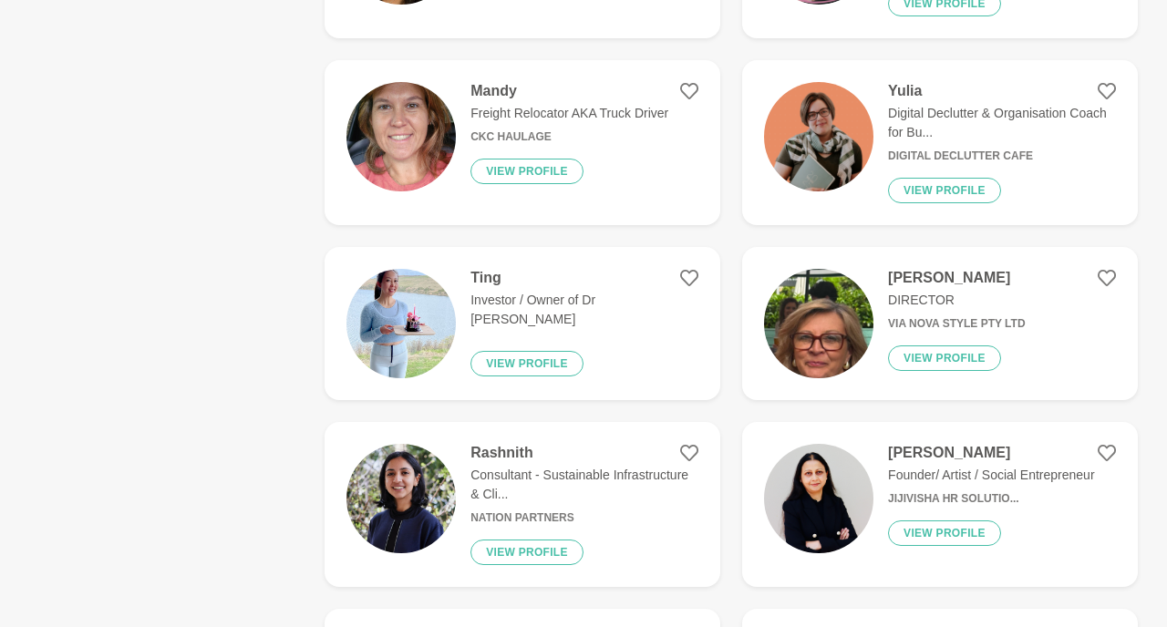
scroll to position [6463, 0]
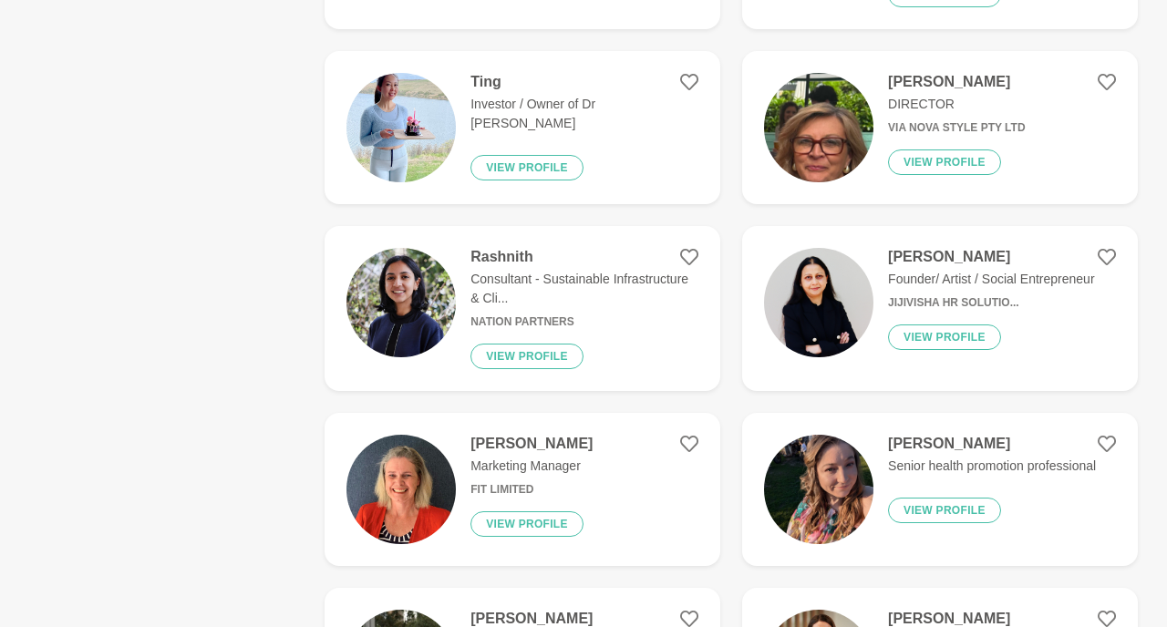
scroll to position [6654, 0]
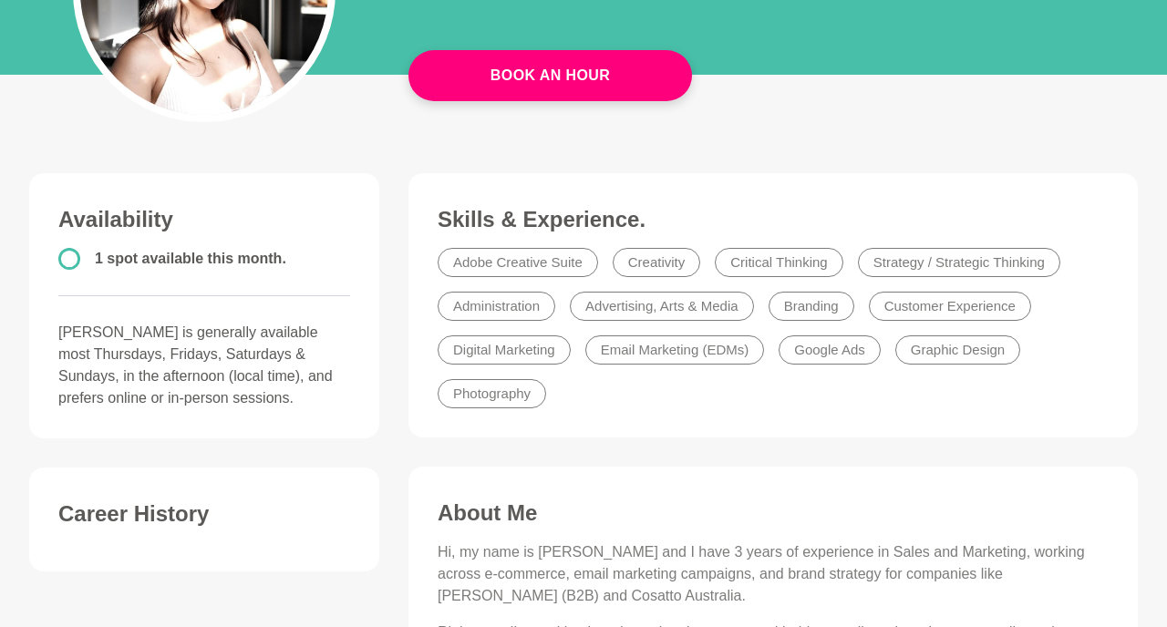
scroll to position [327, 0]
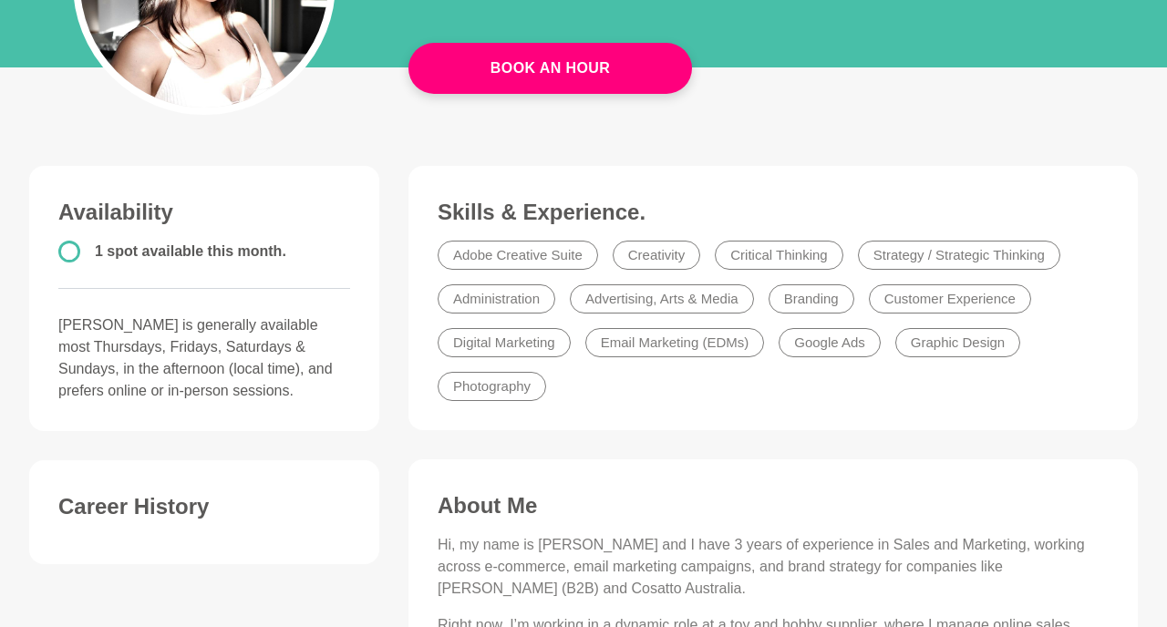
click at [779, 416] on figure "Skills & Experience. Adobe Creative Suite Creativity Critical Thinking Strategy…" at bounding box center [774, 298] width 730 height 264
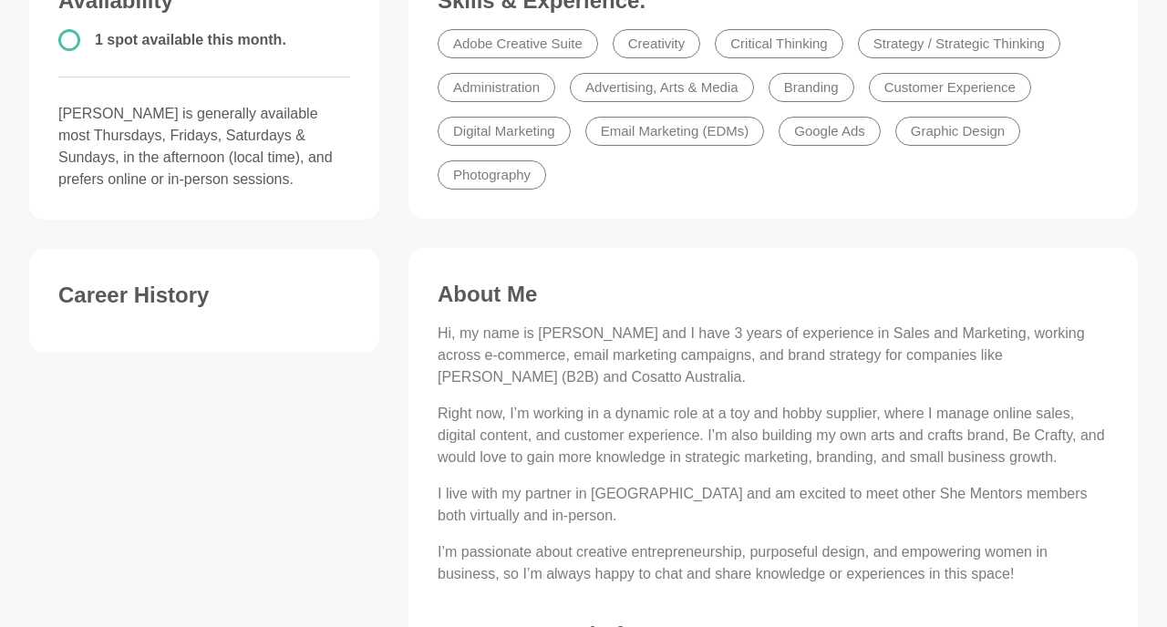
scroll to position [541, 0]
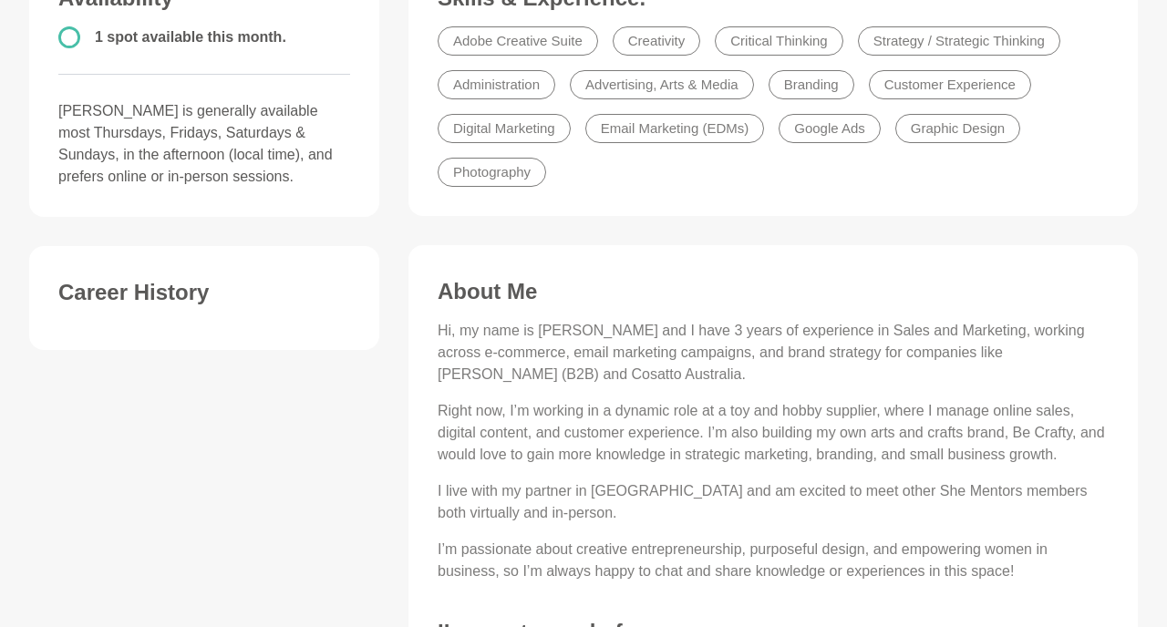
click at [779, 416] on p "Right now, I’m working in a dynamic role at a toy and hobby supplier, where I m…" at bounding box center [773, 433] width 671 height 66
click at [695, 357] on p "Hi, my name is Danica and I have 3 years of experience in Sales and Marketing, …" at bounding box center [773, 353] width 671 height 66
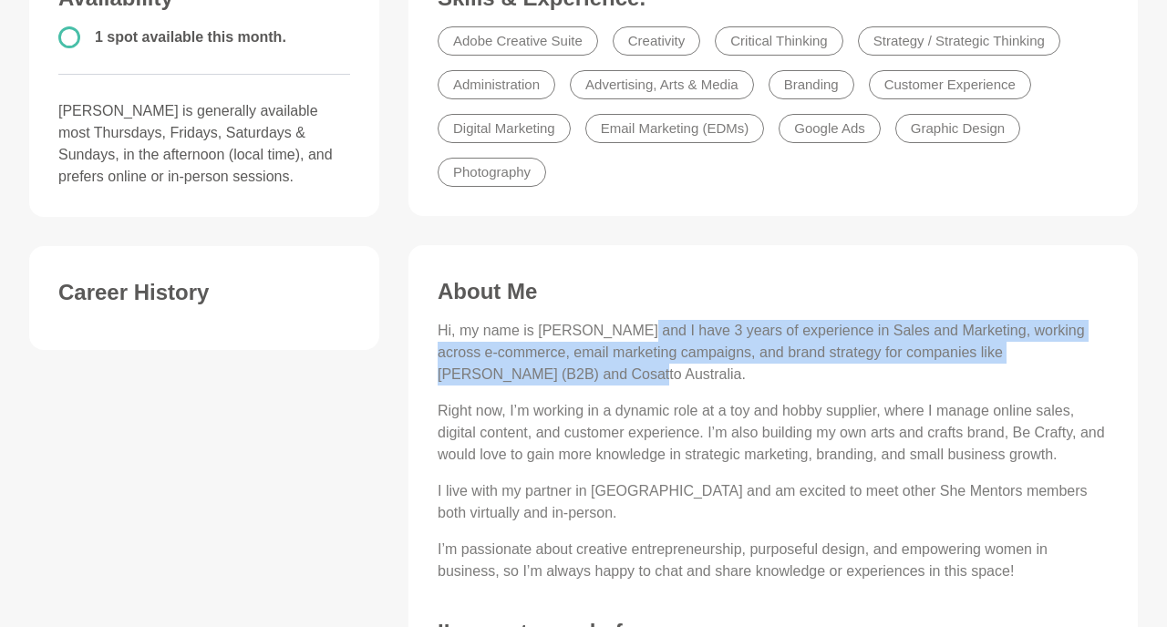
drag, startPoint x: 629, startPoint y: 365, endPoint x: 627, endPoint y: 338, distance: 26.6
click at [627, 338] on p "Hi, my name is Danica and I have 3 years of experience in Sales and Marketing, …" at bounding box center [773, 353] width 671 height 66
drag, startPoint x: 627, startPoint y: 338, endPoint x: 612, endPoint y: 373, distance: 37.6
click at [612, 373] on p "Hi, my name is Danica and I have 3 years of experience in Sales and Marketing, …" at bounding box center [773, 353] width 671 height 66
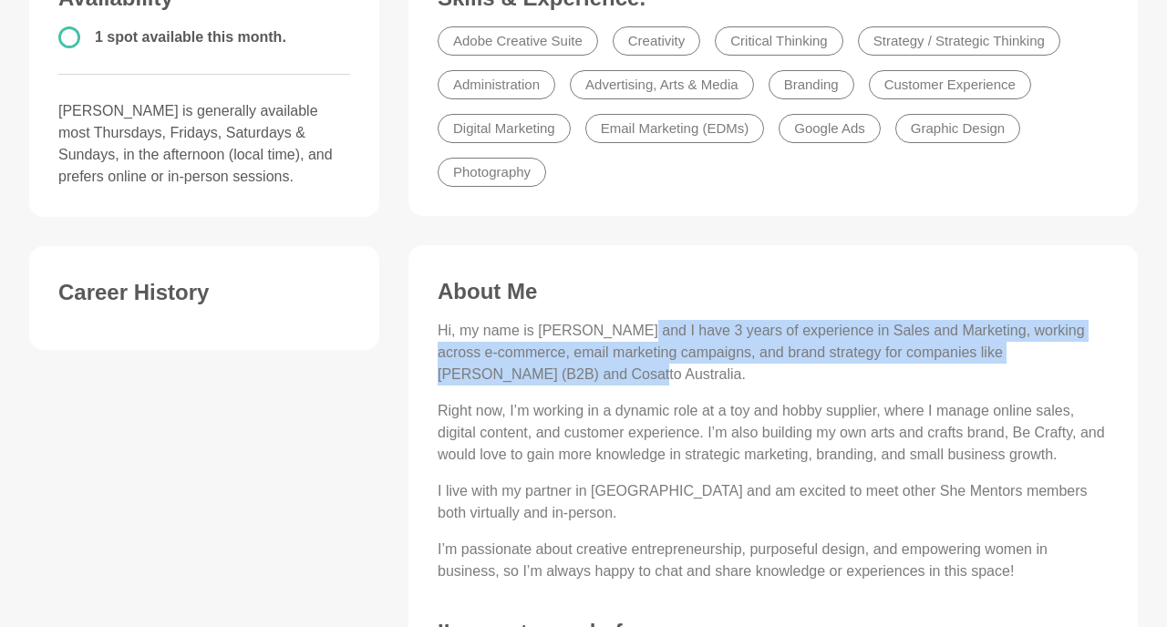
click at [612, 373] on p "Hi, my name is Danica and I have 3 years of experience in Sales and Marketing, …" at bounding box center [773, 353] width 671 height 66
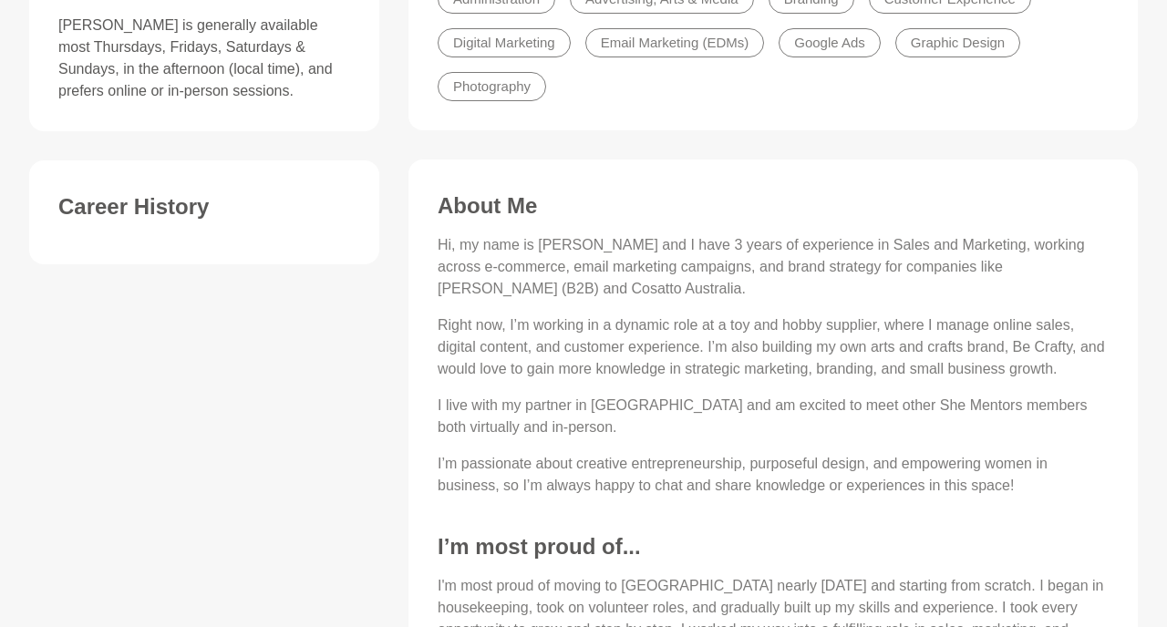
scroll to position [633, 0]
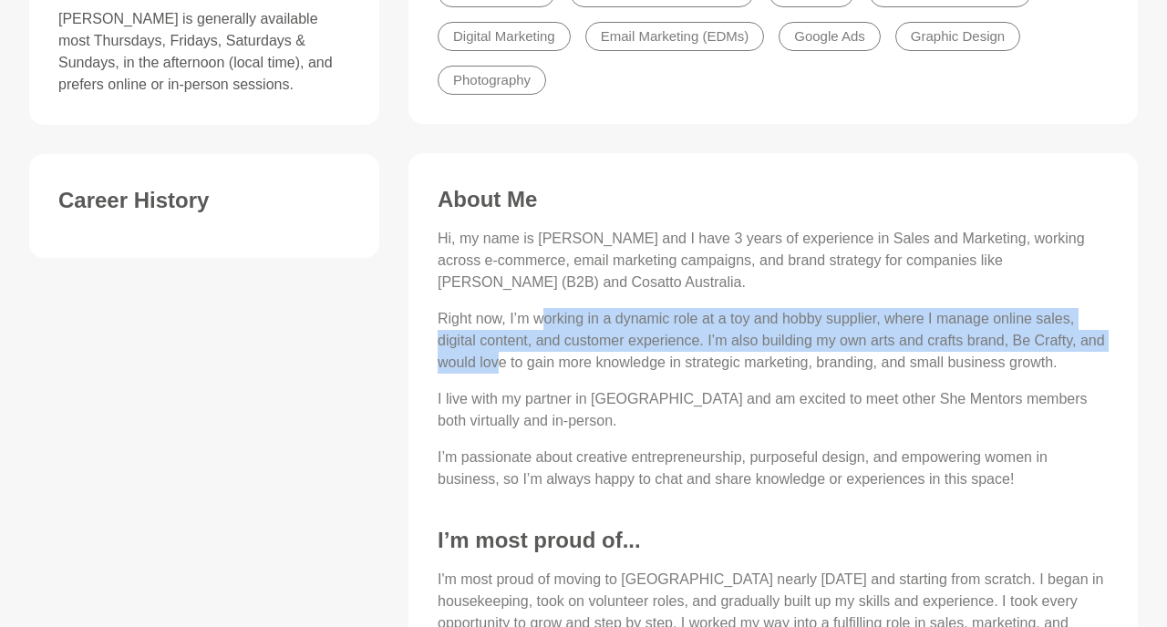
drag, startPoint x: 546, startPoint y: 320, endPoint x: 533, endPoint y: 366, distance: 47.6
click at [533, 366] on p "Right now, I’m working in a dynamic role at a toy and hobby supplier, where I m…" at bounding box center [773, 341] width 671 height 66
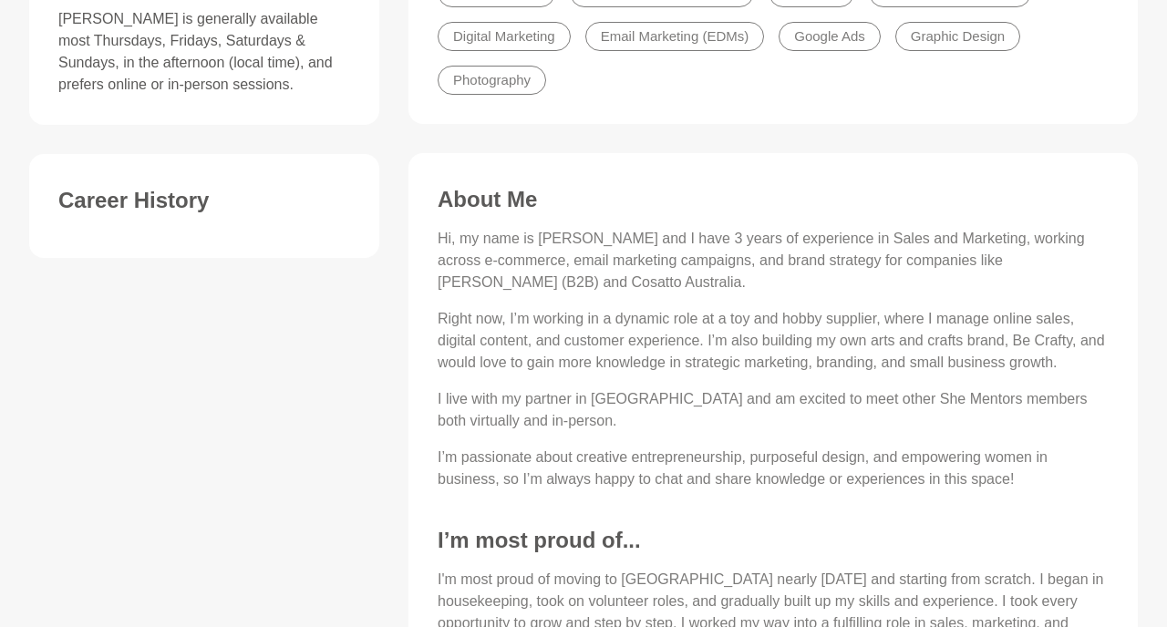
click at [395, 402] on div "Skills & Experience. Adobe Creative Suite Creativity Critical Thinking Strategy…" at bounding box center [773, 363] width 759 height 1007
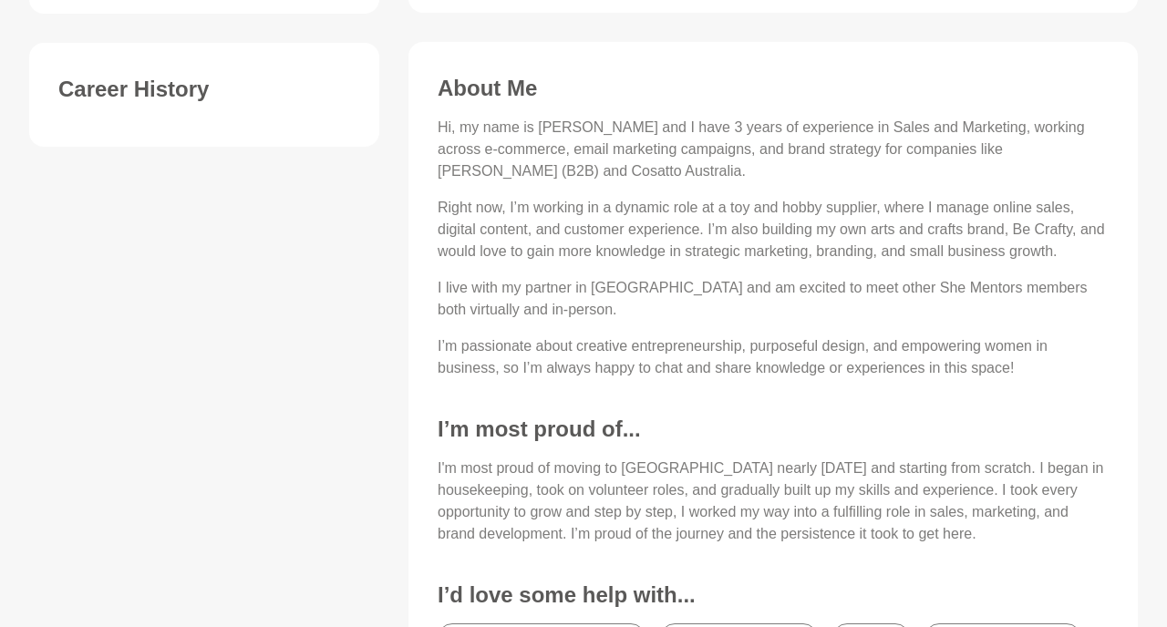
scroll to position [745, 0]
click at [395, 402] on div "Skills & Experience. Adobe Creative Suite Creativity Critical Thinking Strategy…" at bounding box center [773, 250] width 759 height 1007
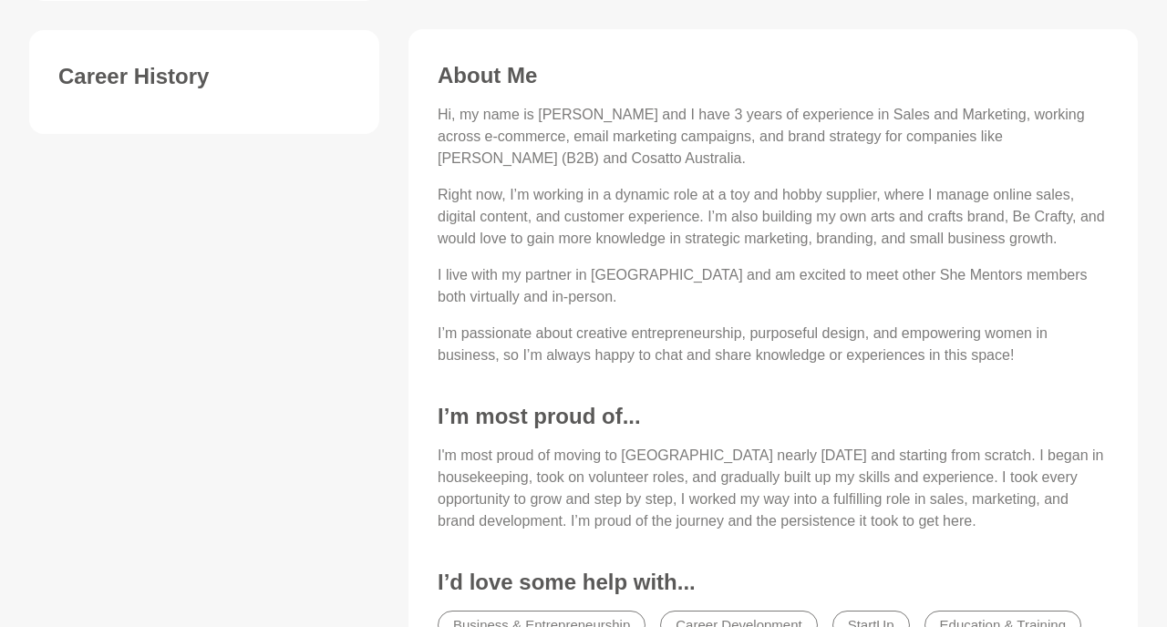
scroll to position [758, 0]
click at [395, 402] on div "Skills & Experience. Adobe Creative Suite Creativity Critical Thinking Strategy…" at bounding box center [773, 238] width 759 height 1007
click at [370, 401] on div "Availability 1 spot available this month. Danica is generally available most Th…" at bounding box center [584, 238] width 1138 height 1007
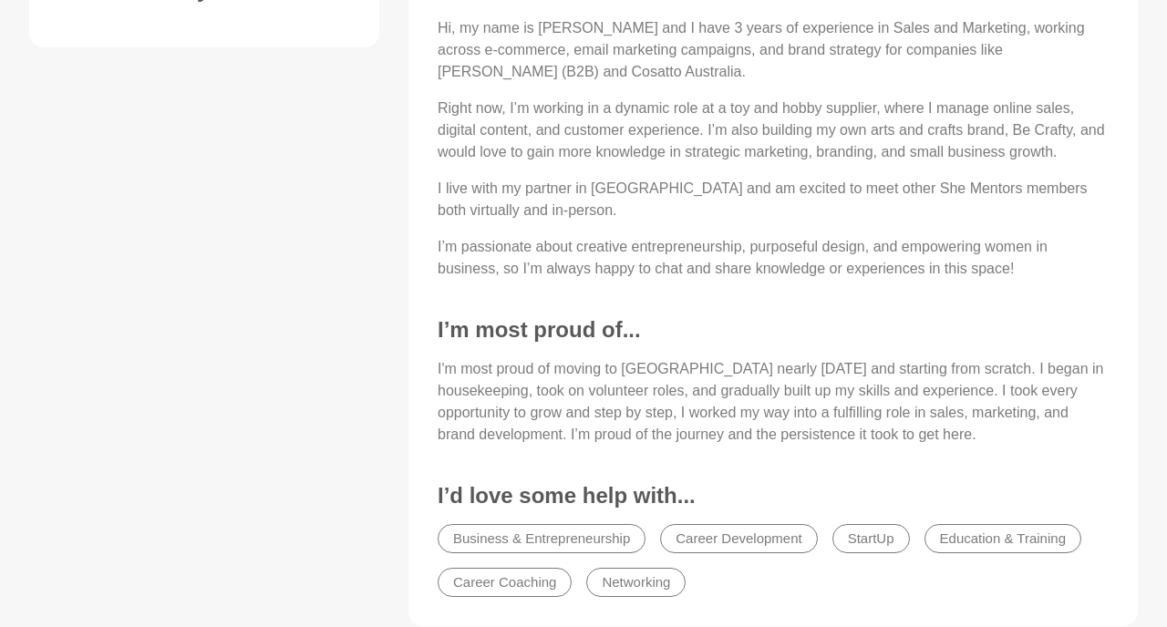
scroll to position [846, 0]
click at [370, 401] on div "Availability 1 spot available this month. Danica is generally available most Th…" at bounding box center [584, 149] width 1138 height 1007
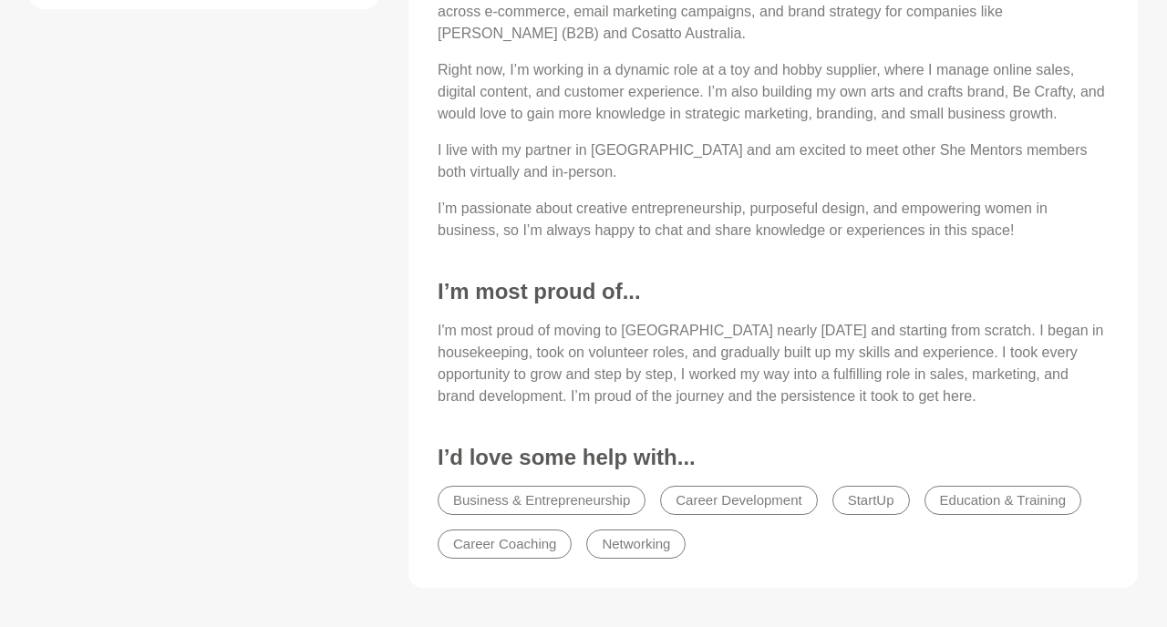
scroll to position [884, 0]
click at [370, 401] on div "Availability 1 spot available this month. Danica is generally available most Th…" at bounding box center [584, 112] width 1138 height 1007
click at [522, 327] on p "I'm most proud of moving to Melbourne nearly four years ago and starting from s…" at bounding box center [773, 362] width 671 height 88
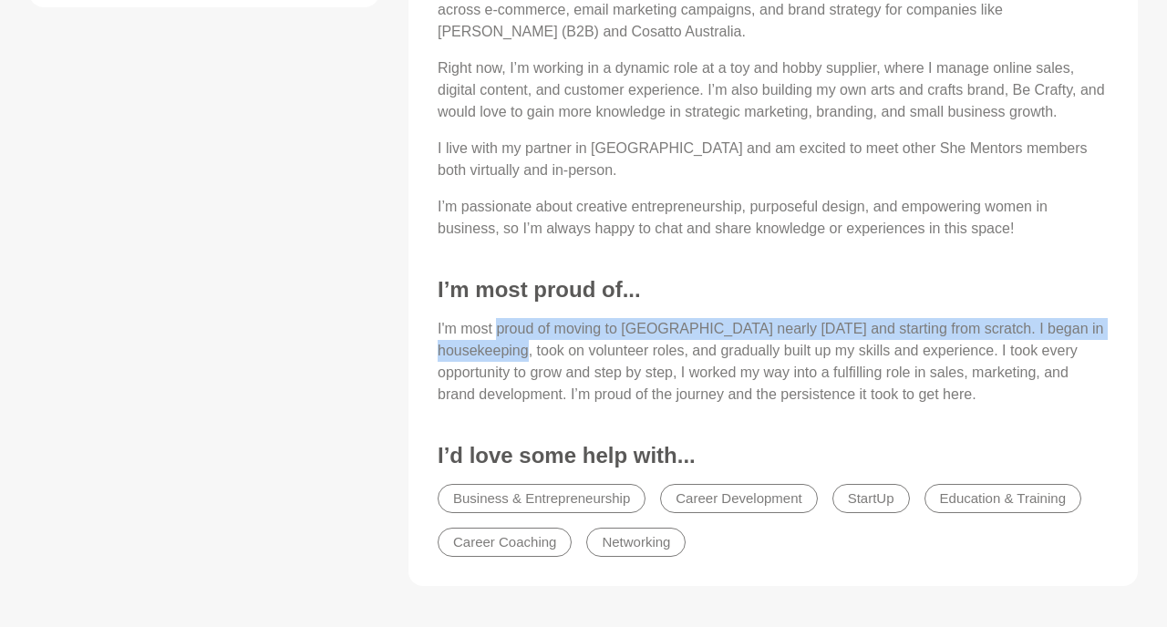
drag, startPoint x: 522, startPoint y: 327, endPoint x: 515, endPoint y: 358, distance: 31.7
click at [515, 358] on p "I'm most proud of moving to Melbourne nearly four years ago and starting from s…" at bounding box center [773, 362] width 671 height 88
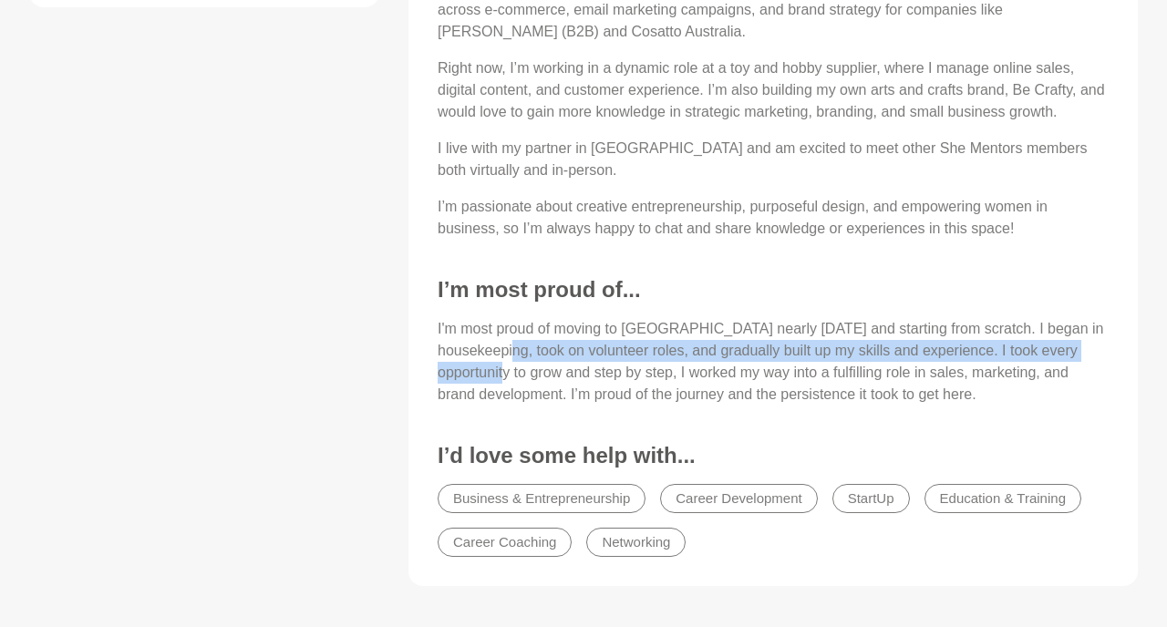
drag, startPoint x: 515, startPoint y: 358, endPoint x: 510, endPoint y: 378, distance: 20.8
click at [510, 378] on p "I'm most proud of moving to Melbourne nearly four years ago and starting from s…" at bounding box center [773, 362] width 671 height 88
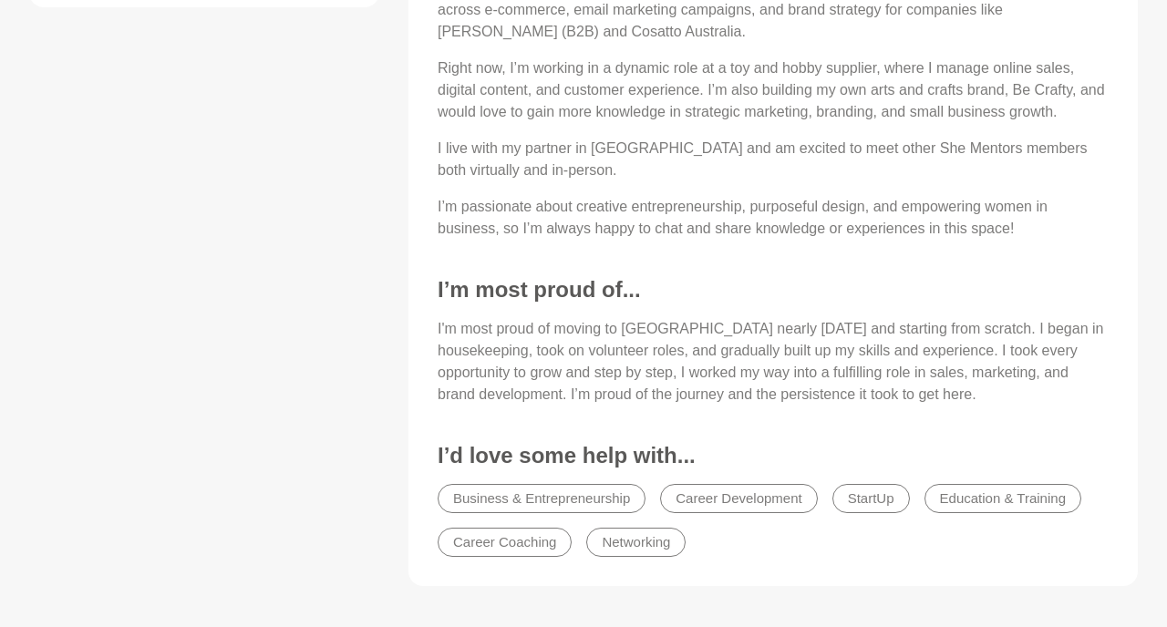
click at [510, 378] on p "I'm most proud of moving to Melbourne nearly four years ago and starting from s…" at bounding box center [773, 362] width 671 height 88
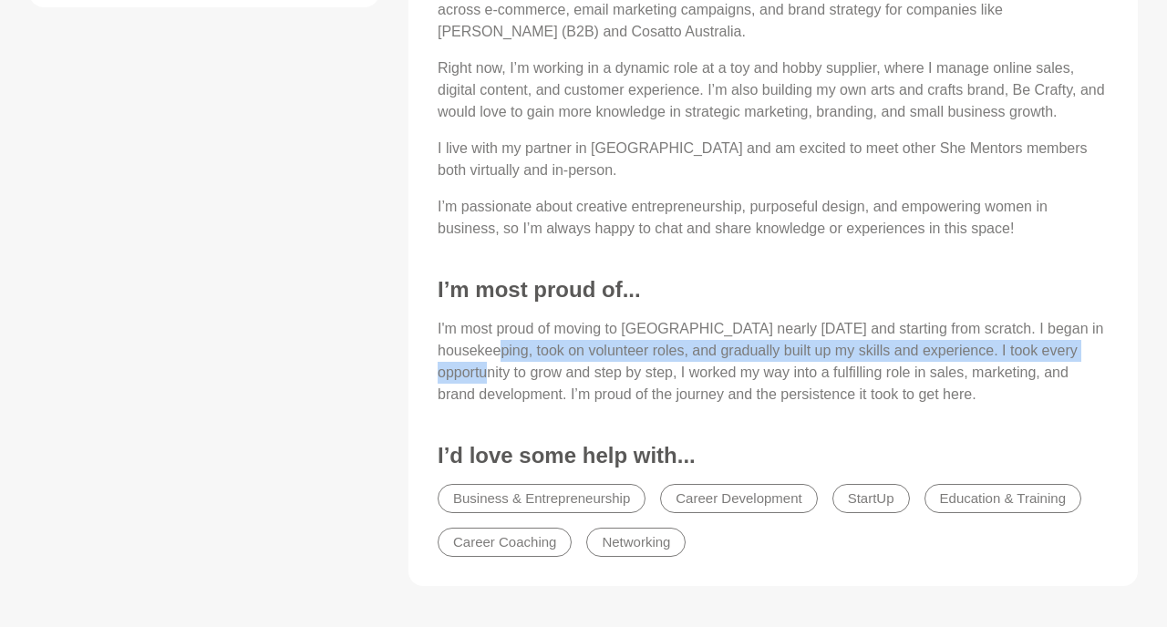
drag, startPoint x: 498, startPoint y: 348, endPoint x: 494, endPoint y: 377, distance: 28.5
click at [494, 377] on p "I'm most proud of moving to Melbourne nearly four years ago and starting from s…" at bounding box center [773, 362] width 671 height 88
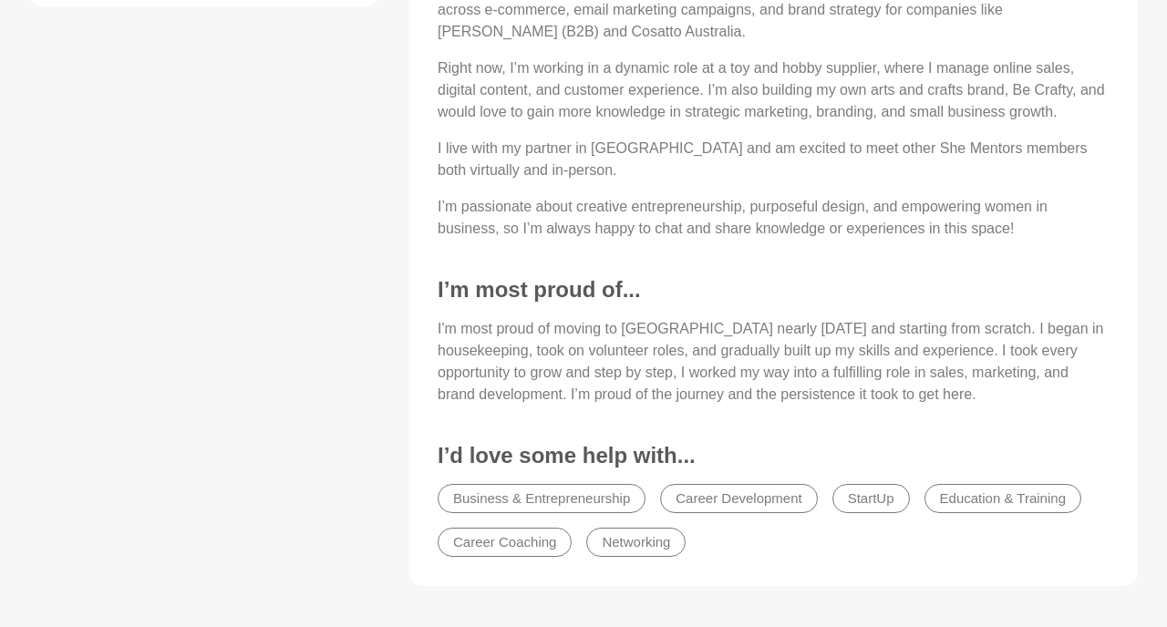
click at [389, 405] on div "Availability 1 spot available this month. Danica is generally available most Th…" at bounding box center [584, 112] width 1138 height 1007
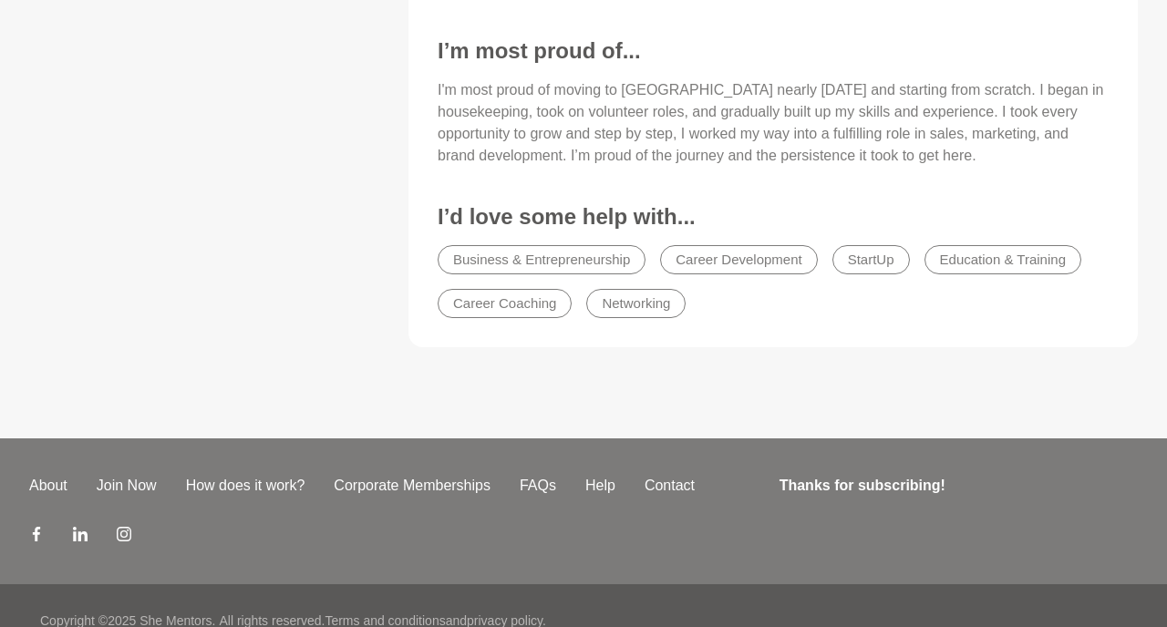
scroll to position [0, 0]
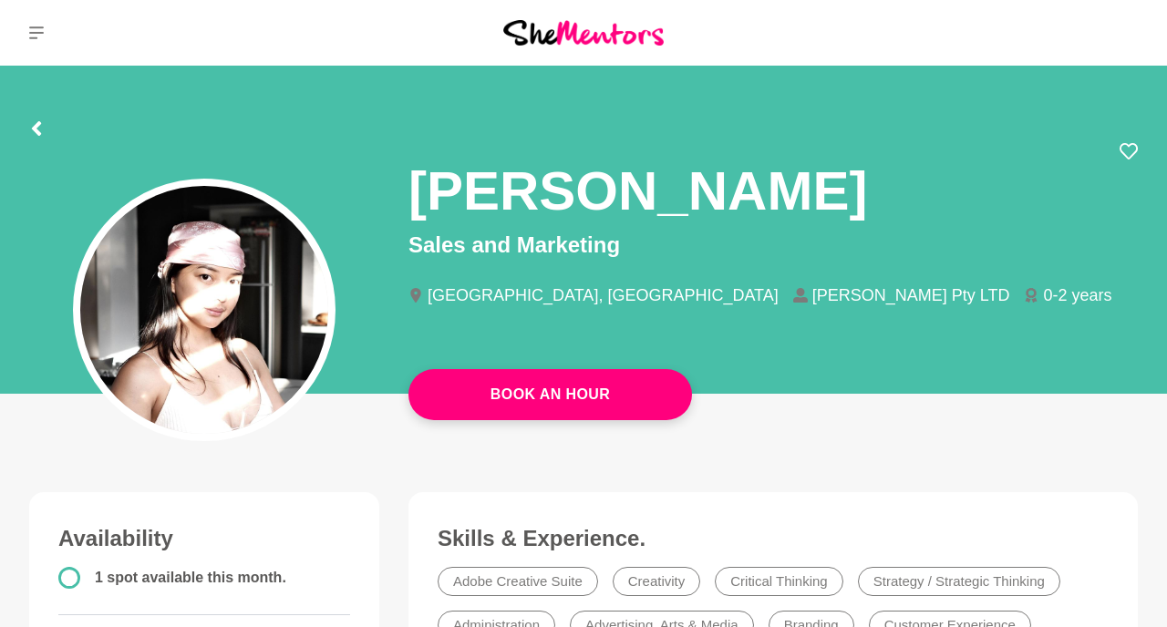
click at [812, 120] on div at bounding box center [583, 125] width 1109 height 33
click at [36, 116] on div at bounding box center [36, 125] width 15 height 33
click at [39, 131] on icon at bounding box center [36, 128] width 9 height 15
click at [36, 30] on icon at bounding box center [36, 33] width 15 height 15
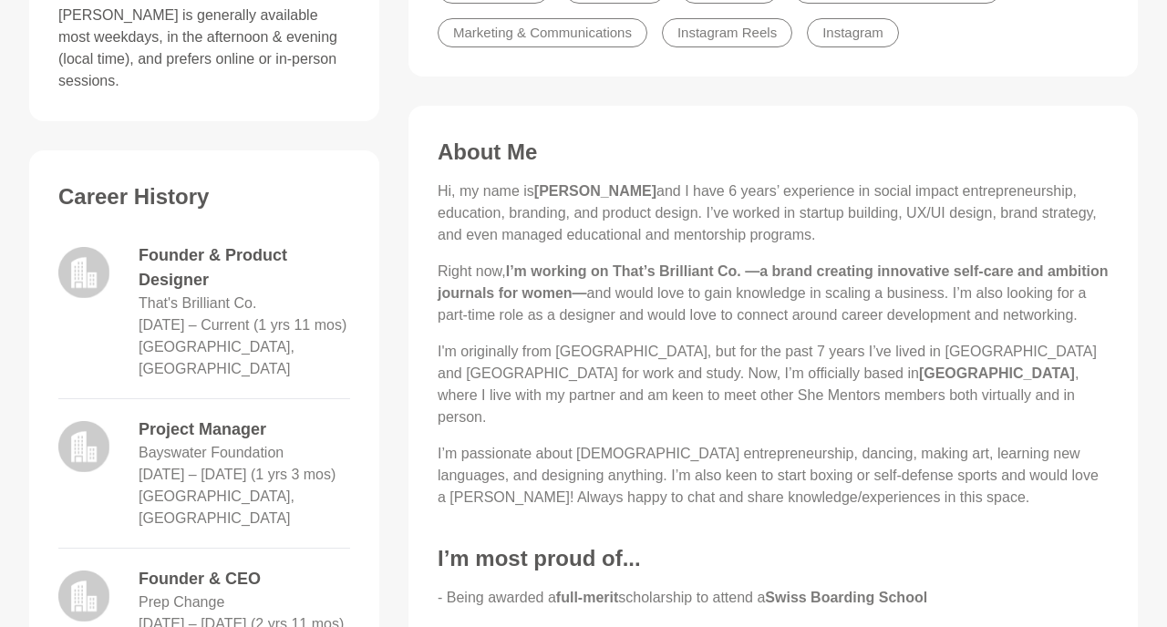
click at [613, 349] on p "I'm originally from Brazil, but for the past 7 years I’ve lived in Europe and N…" at bounding box center [773, 385] width 671 height 88
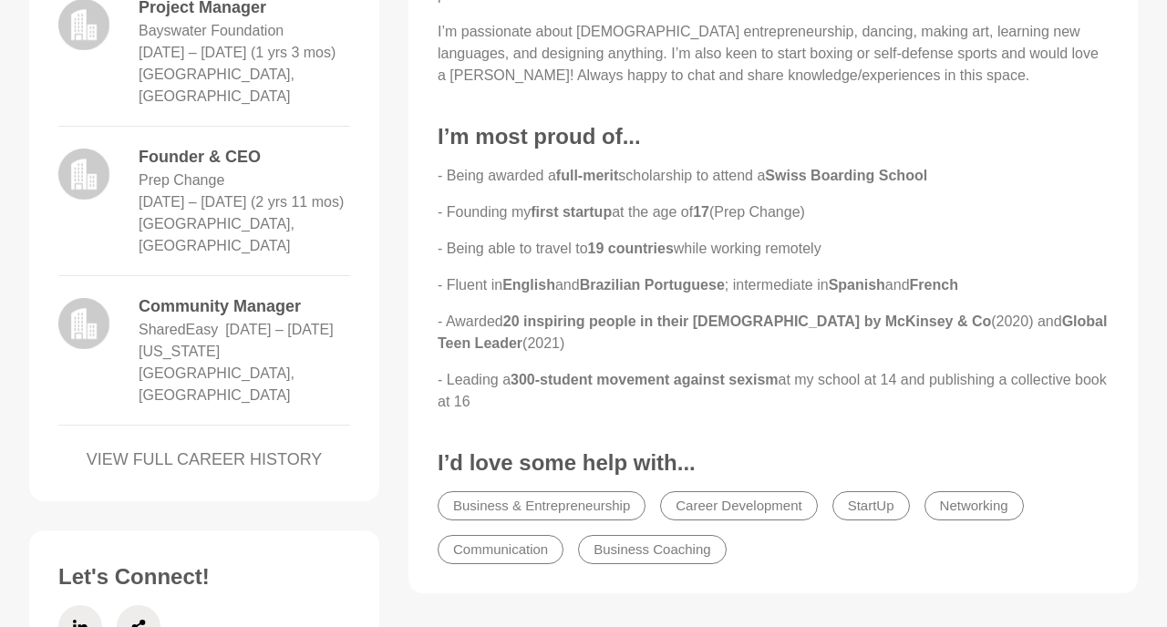
scroll to position [1067, 0]
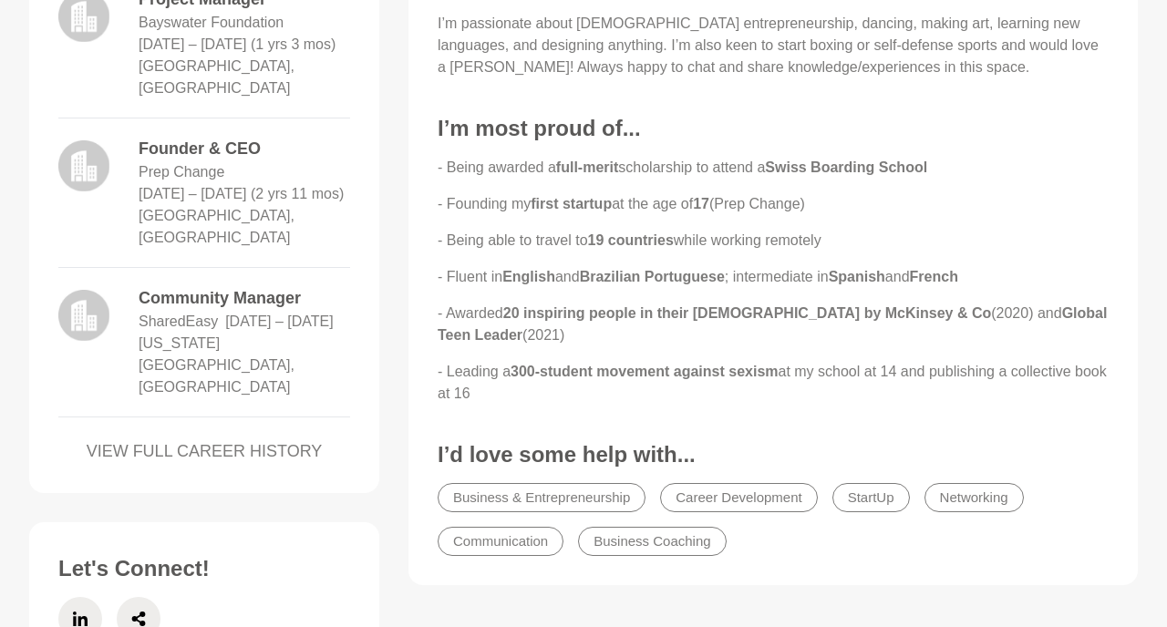
click at [613, 361] on p "- Leading a 300-student movement against sexism at my school at 14 and publishi…" at bounding box center [773, 383] width 671 height 44
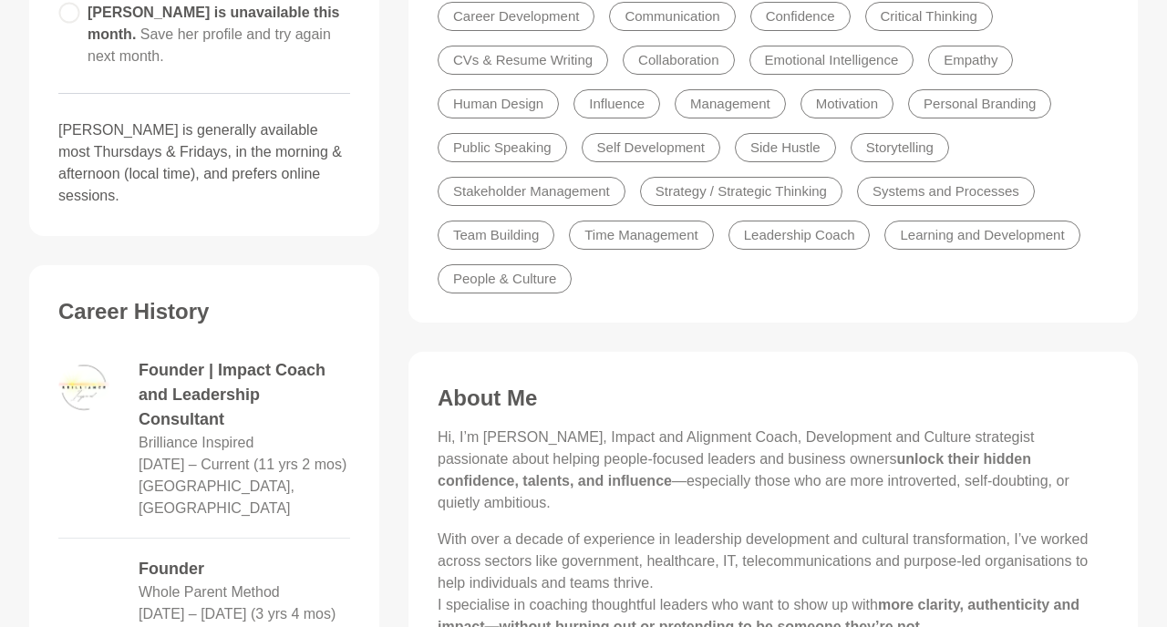
scroll to position [742, 0]
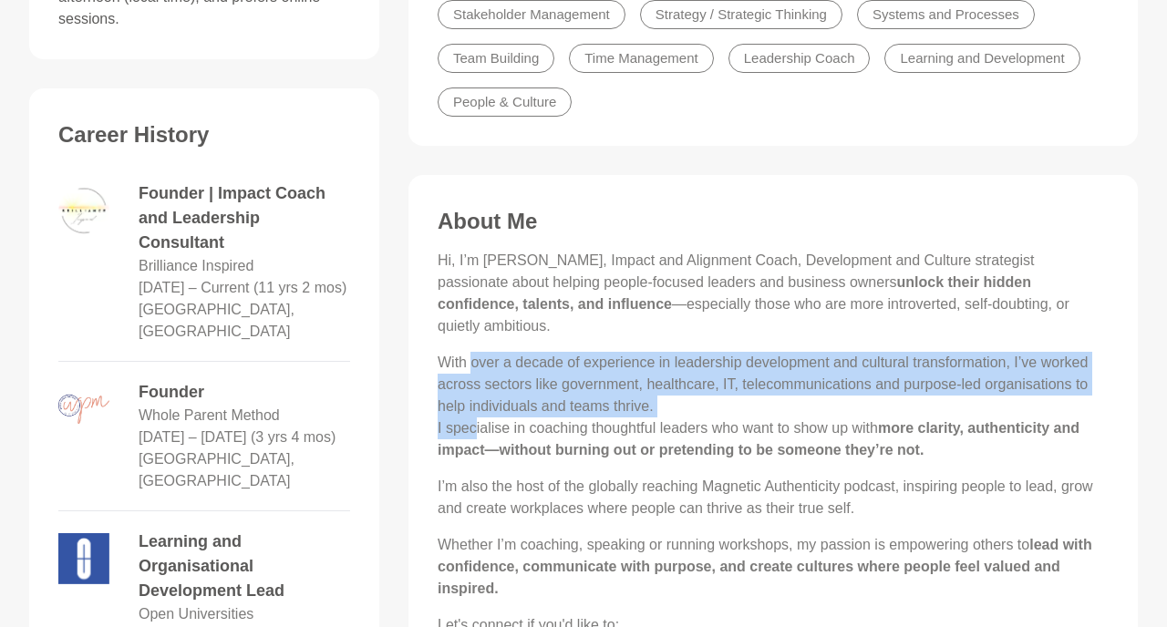
drag, startPoint x: 471, startPoint y: 349, endPoint x: 472, endPoint y: 397, distance: 47.5
click at [472, 397] on p "With over a decade of experience in leadership development and cultural transfo…" at bounding box center [773, 406] width 671 height 109
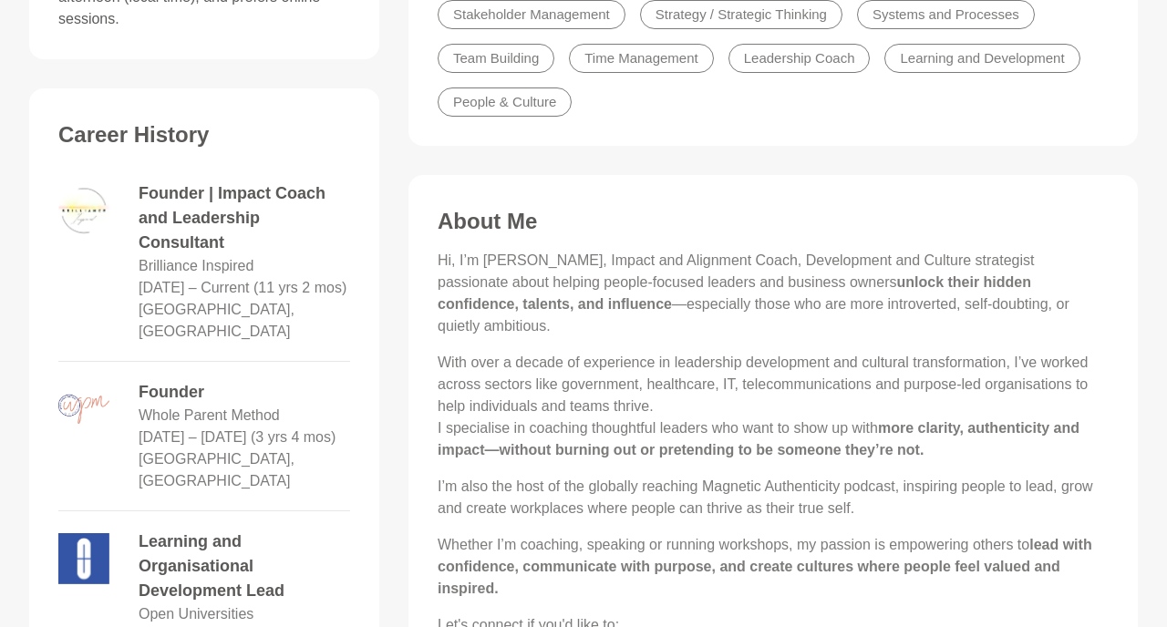
click at [472, 397] on p "With over a decade of experience in leadership development and cultural transfo…" at bounding box center [773, 406] width 671 height 109
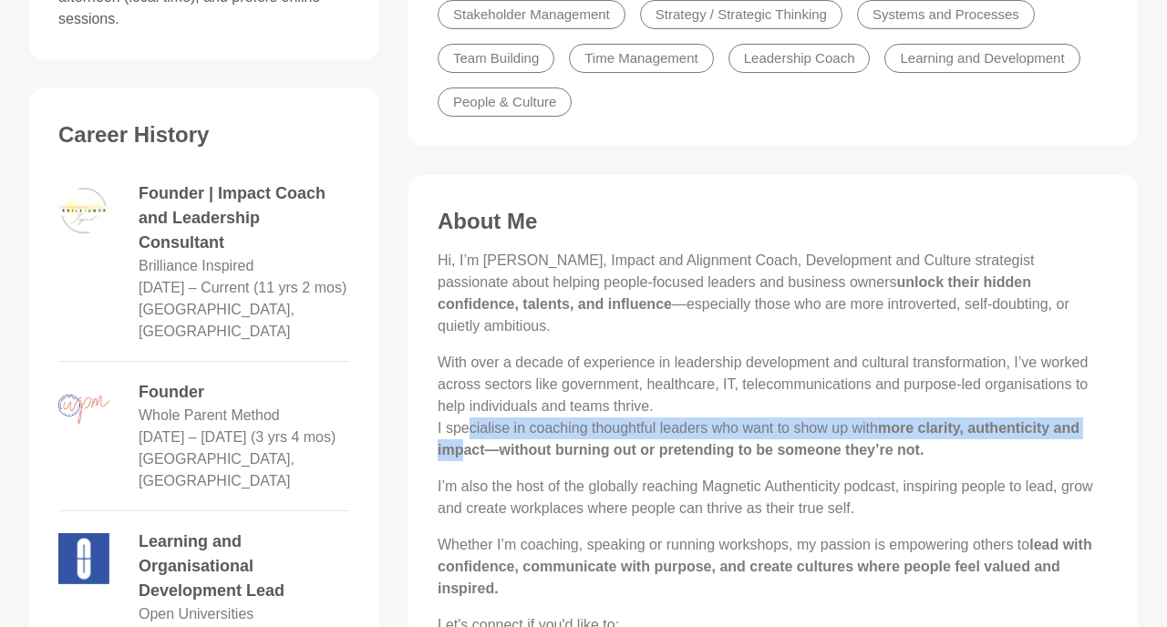
drag, startPoint x: 470, startPoint y: 407, endPoint x: 461, endPoint y: 434, distance: 28.6
click at [461, 434] on p "With over a decade of experience in leadership development and cultural transfo…" at bounding box center [773, 406] width 671 height 109
click at [461, 434] on strong "more clarity, authenticity and impact—without burning out or pretending to be s…" at bounding box center [759, 438] width 642 height 37
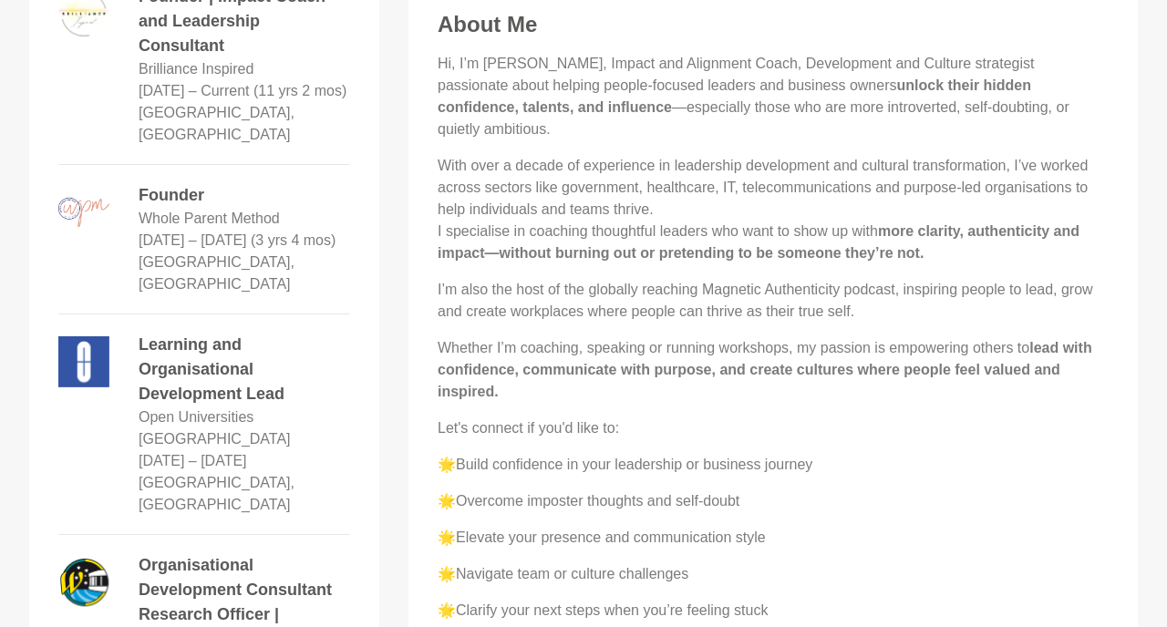
scroll to position [942, 0]
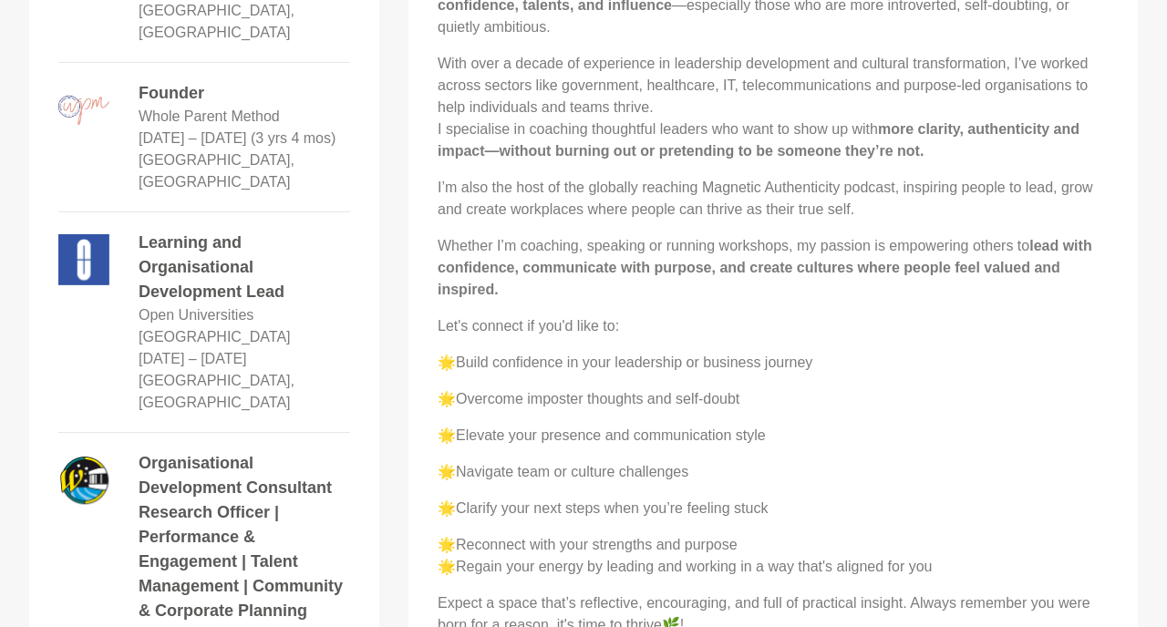
click at [534, 389] on p "🌟Overcome imposter thoughts and self-doubt" at bounding box center [773, 400] width 671 height 22
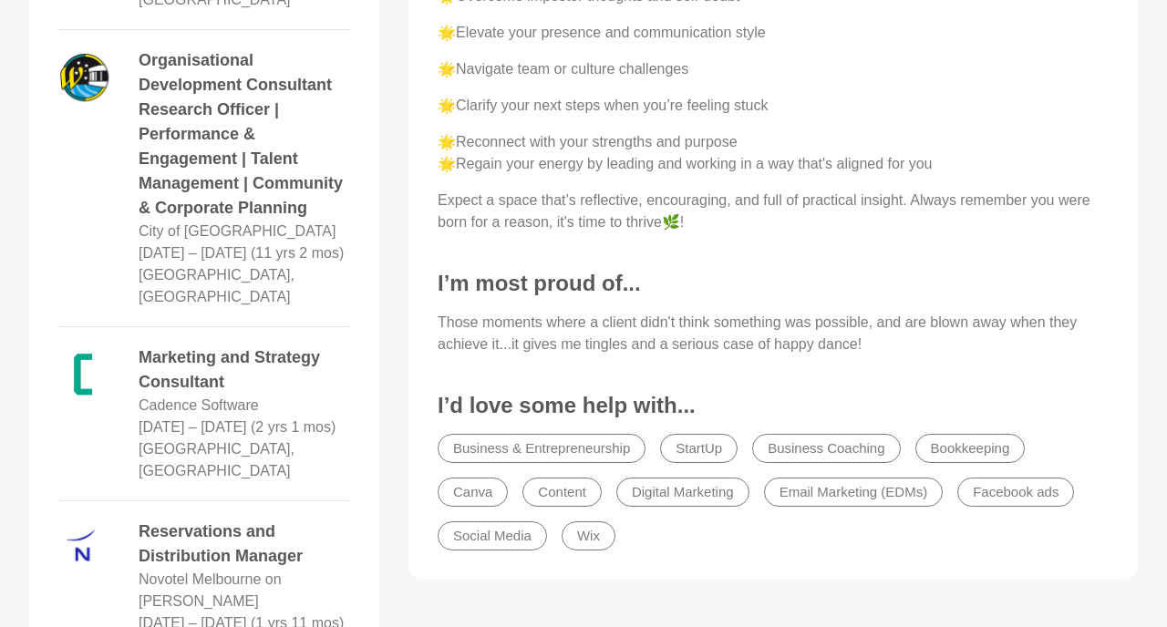
scroll to position [1446, 0]
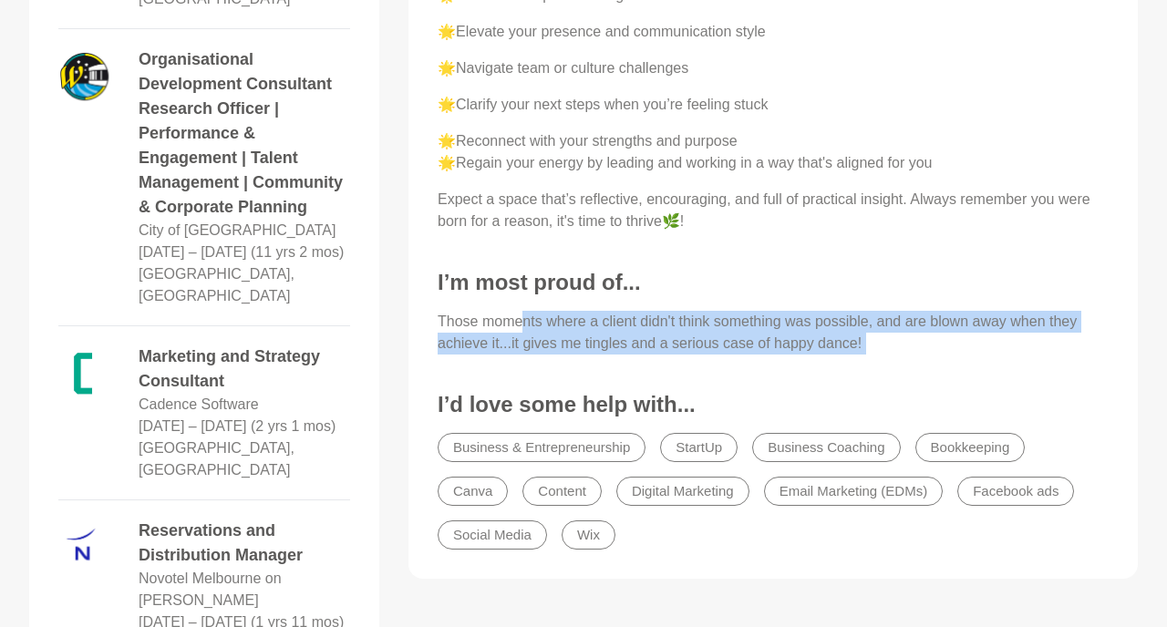
drag, startPoint x: 523, startPoint y: 307, endPoint x: 517, endPoint y: 338, distance: 31.5
click at [517, 338] on div "About Me Hi, I’m Jolynne, Impact and Alignment Coach, Development and Culture s…" at bounding box center [773, 33] width 693 height 1056
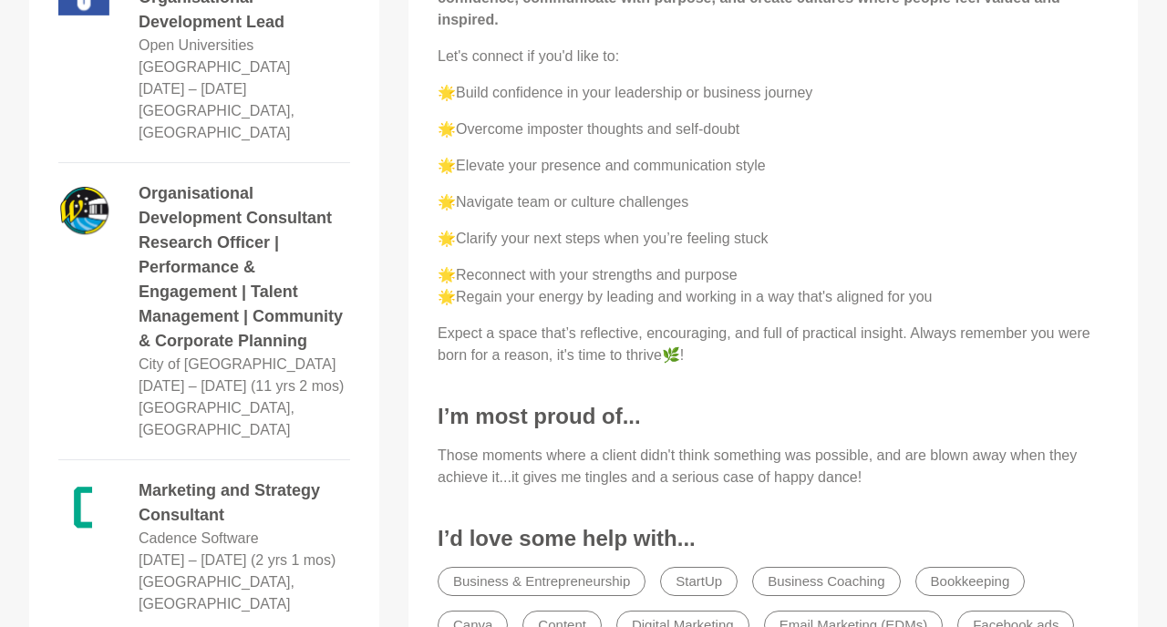
scroll to position [1221, 0]
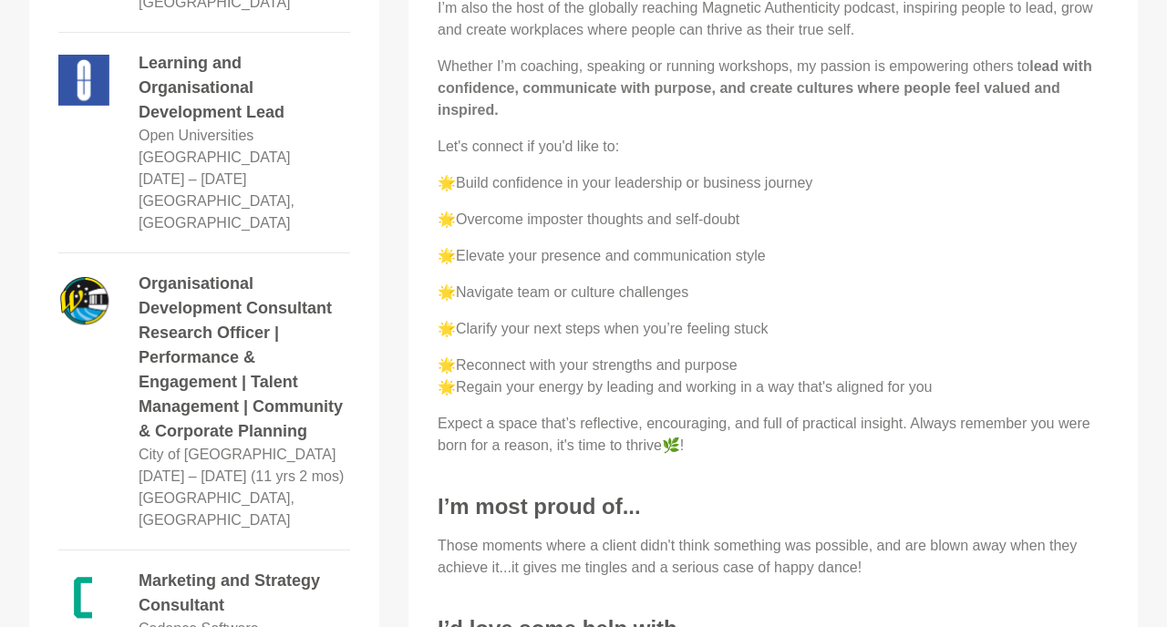
click at [517, 355] on p "🌟Reconnect with your strengths and purpose 🌟Regain your energy by leading and w…" at bounding box center [773, 377] width 671 height 44
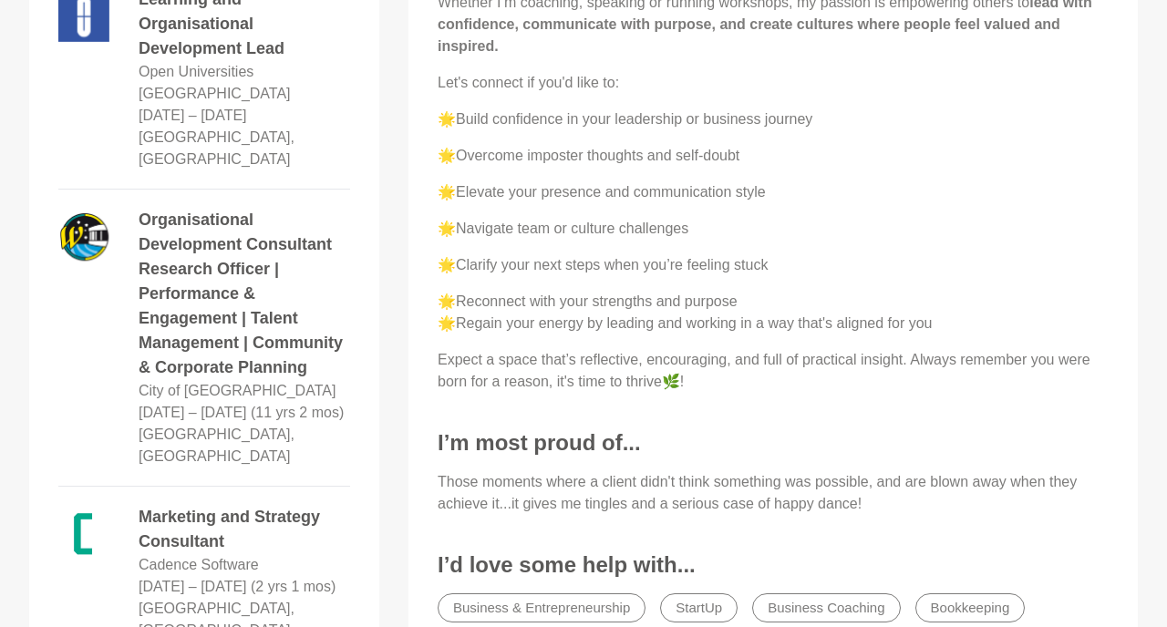
scroll to position [1304, 0]
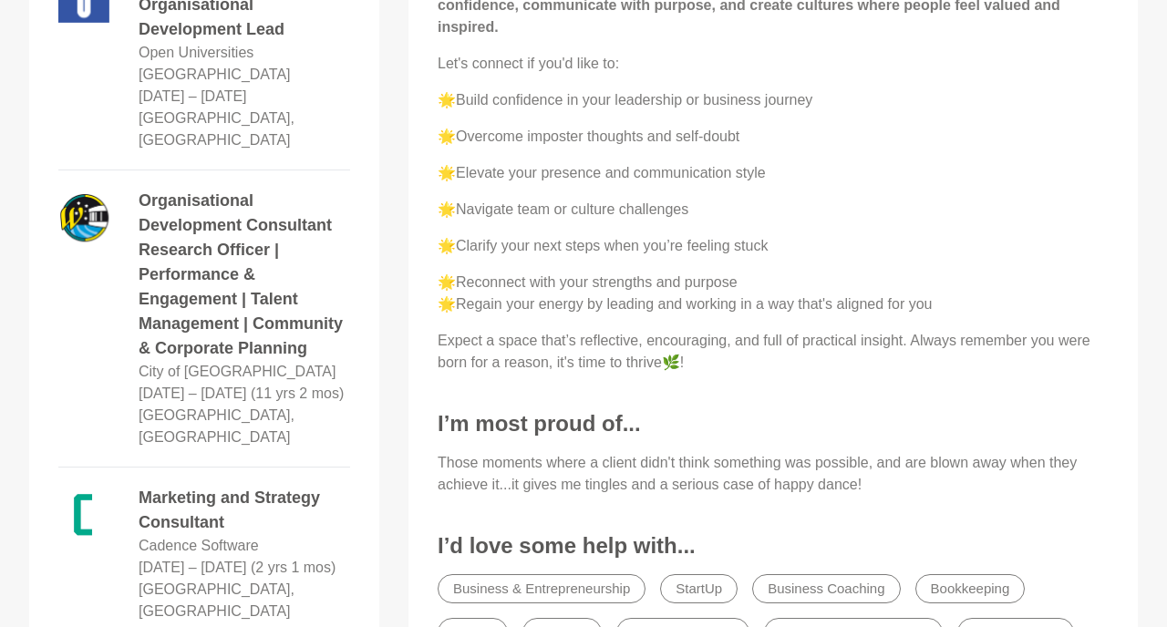
click at [566, 272] on p "🌟Reconnect with your strengths and purpose 🌟Regain your energy by leading and w…" at bounding box center [773, 294] width 671 height 44
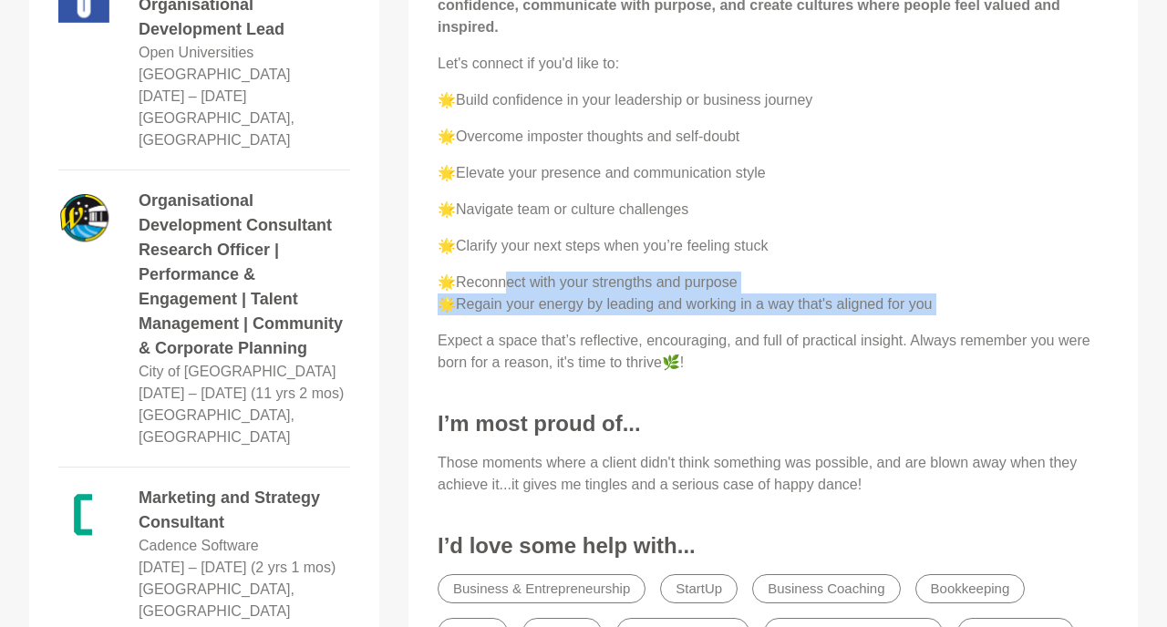
drag, startPoint x: 503, startPoint y: 258, endPoint x: 497, endPoint y: 299, distance: 41.4
click at [497, 299] on div "Hi, I’m Jolynne, Impact and Alignment Coach, Development and Culture strategist…" at bounding box center [773, 31] width 671 height 686
drag, startPoint x: 497, startPoint y: 299, endPoint x: 501, endPoint y: 258, distance: 41.2
click at [501, 258] on div "Hi, I’m Jolynne, Impact and Alignment Coach, Development and Culture strategist…" at bounding box center [773, 31] width 671 height 686
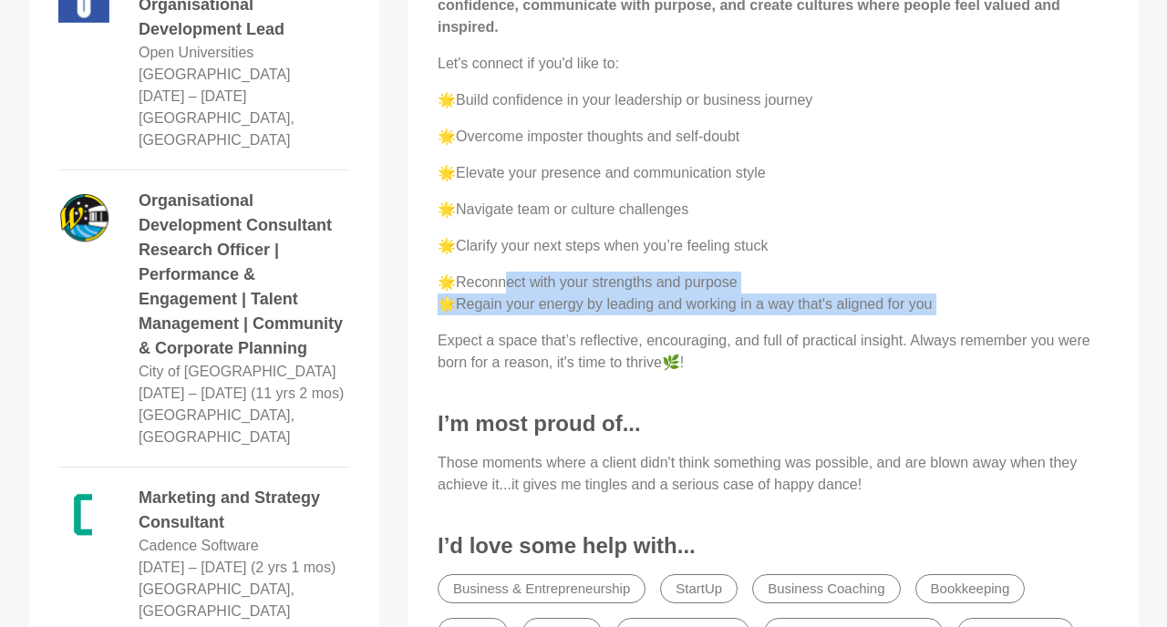
click at [501, 272] on p "🌟Reconnect with your strengths and purpose 🌟Regain your energy by leading and w…" at bounding box center [773, 294] width 671 height 44
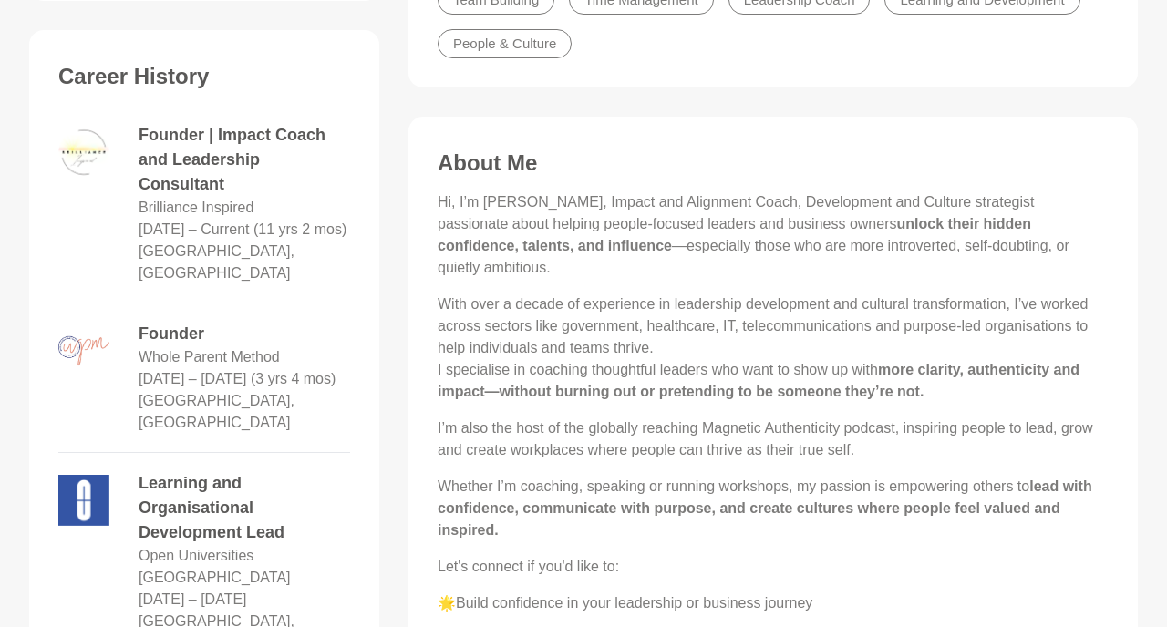
scroll to position [809, 0]
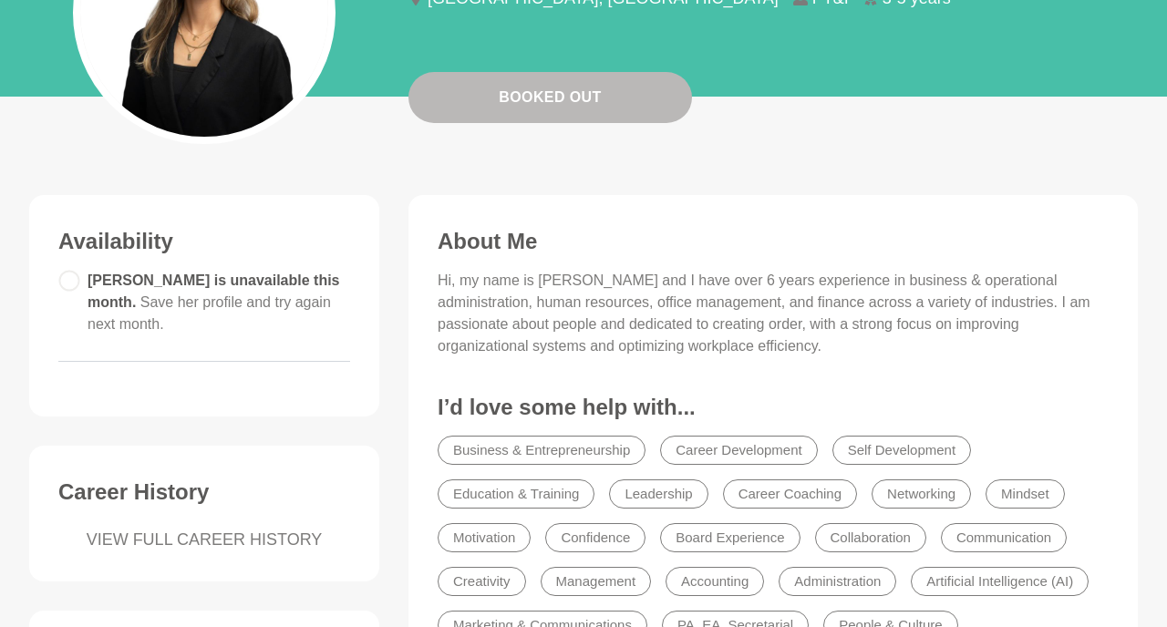
scroll to position [296, 0]
click at [597, 305] on p "Hi, my name is [PERSON_NAME] and I have over 6 years experience in business & o…" at bounding box center [773, 315] width 671 height 88
drag, startPoint x: 470, startPoint y: 308, endPoint x: 470, endPoint y: 348, distance: 40.1
click at [470, 348] on p "Hi, my name is [PERSON_NAME] and I have over 6 years experience in business & o…" at bounding box center [773, 315] width 671 height 88
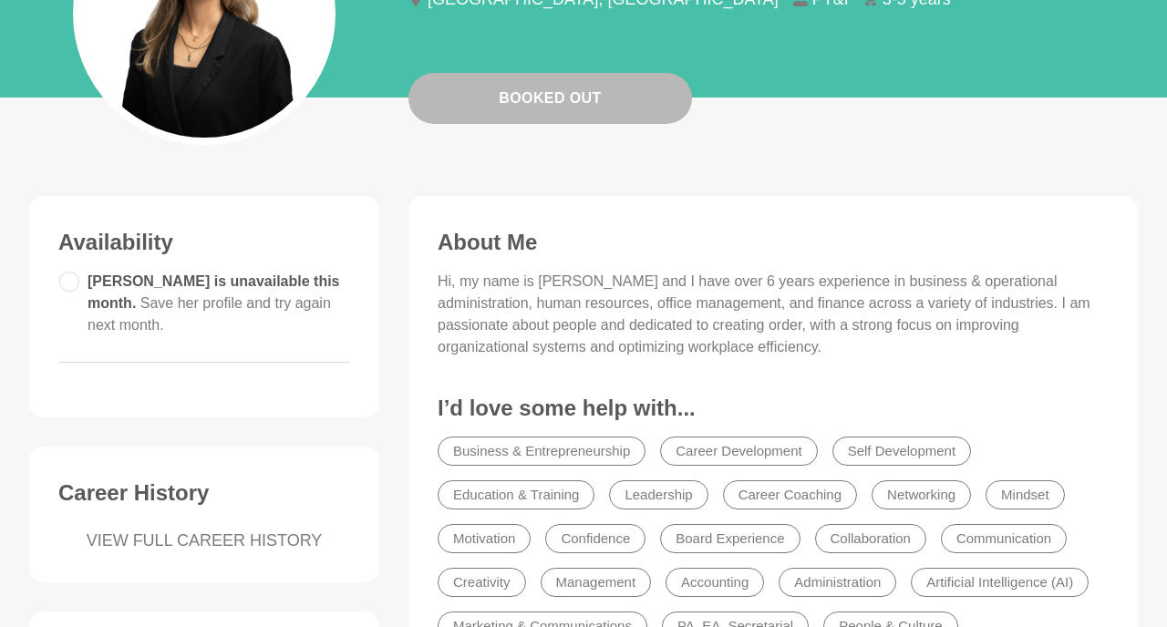
click at [470, 348] on p "Hi, my name is [PERSON_NAME] and I have over 6 years experience in business & o…" at bounding box center [773, 315] width 671 height 88
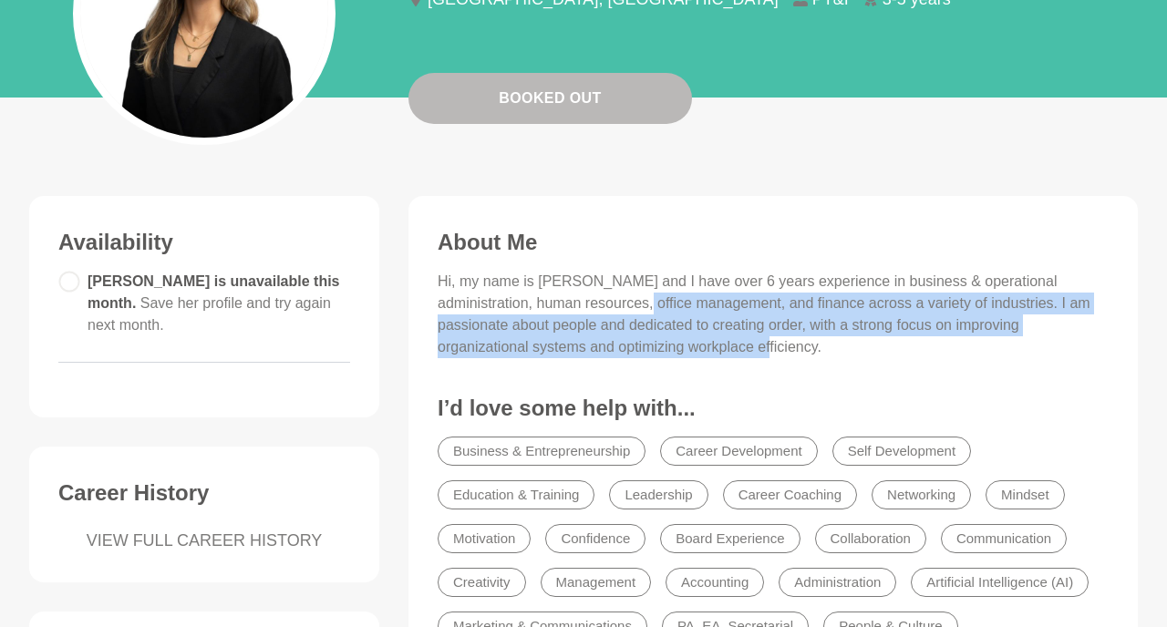
drag, startPoint x: 639, startPoint y: 357, endPoint x: 596, endPoint y: 312, distance: 61.9
click at [596, 312] on p "Hi, my name is [PERSON_NAME] and I have over 6 years experience in business & o…" at bounding box center [773, 315] width 671 height 88
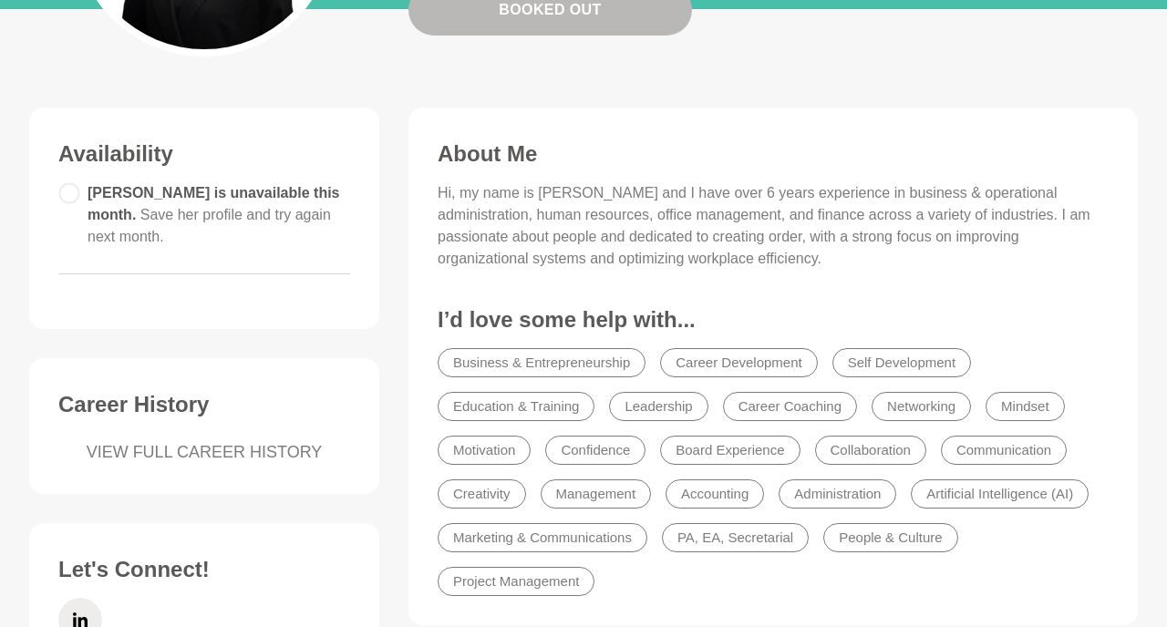
scroll to position [165, 0]
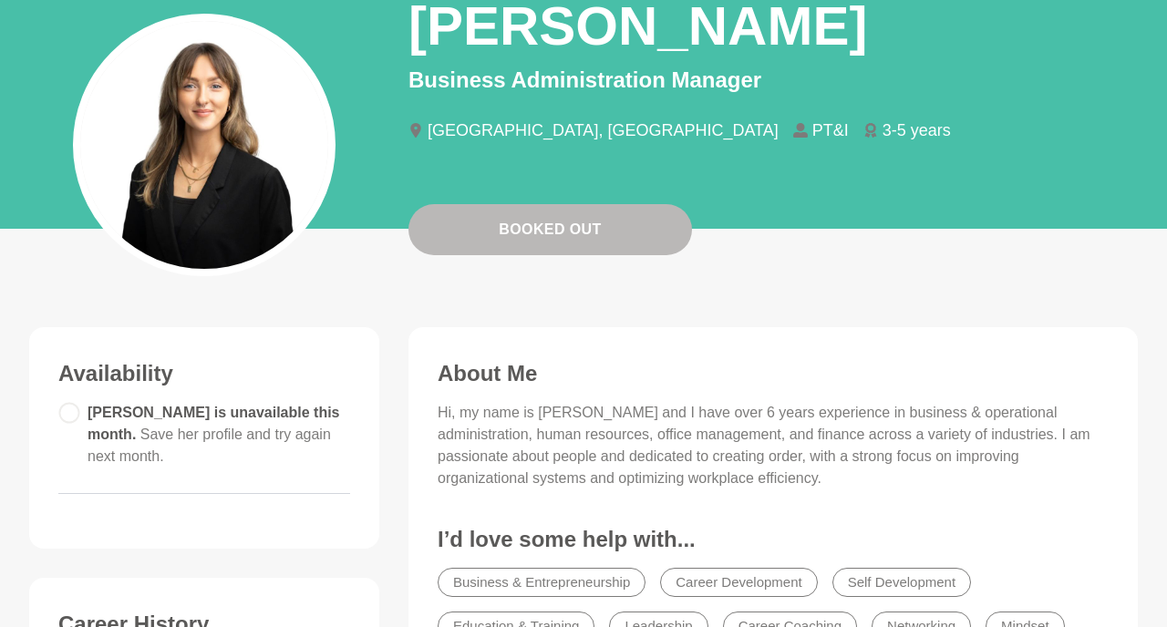
click at [390, 364] on div "Availability [PERSON_NAME] is unavailable this month. Save her profile and try …" at bounding box center [204, 609] width 379 height 564
